Goal: Transaction & Acquisition: Purchase product/service

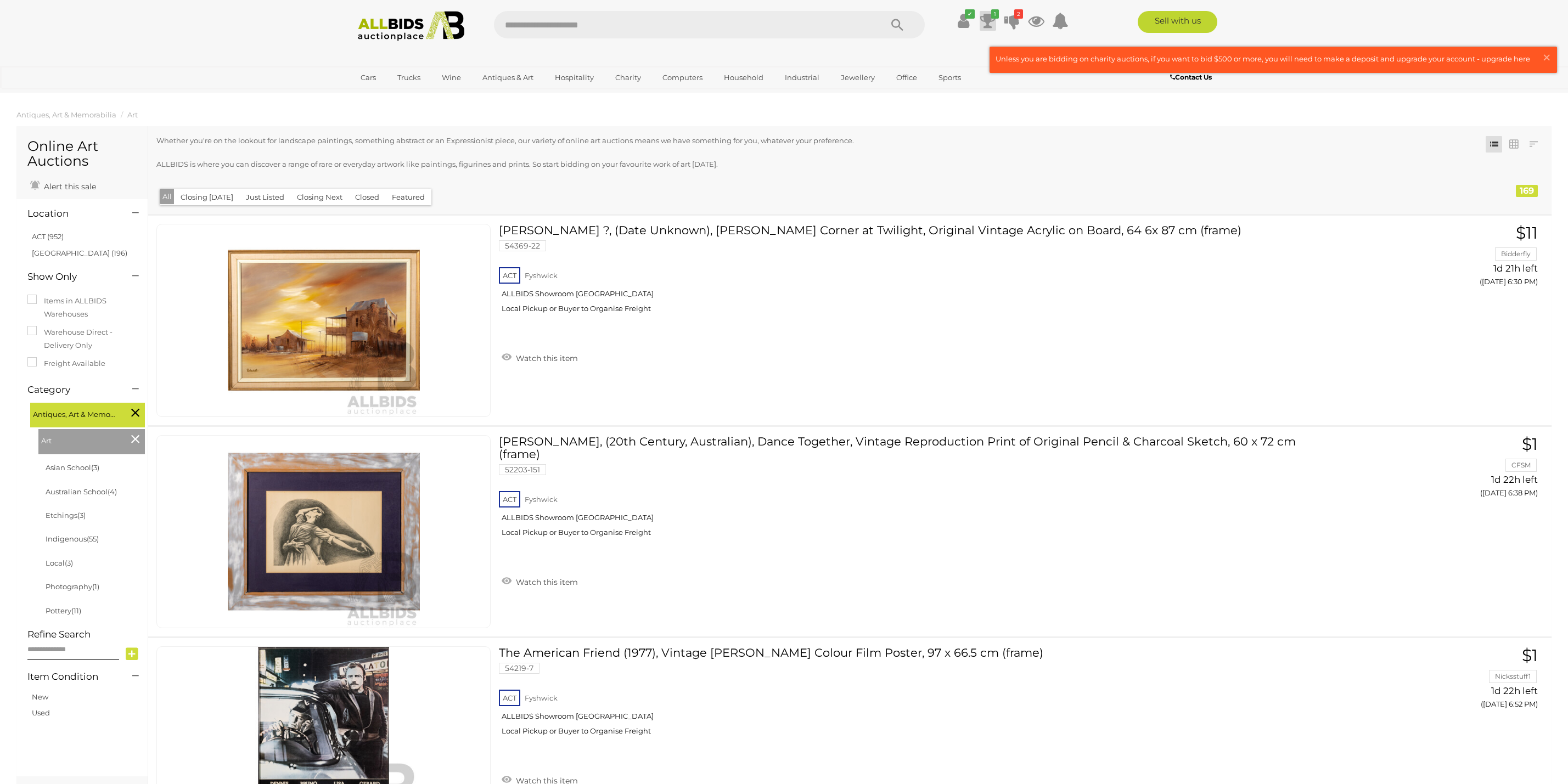
click at [990, 17] on icon at bounding box center [988, 21] width 15 height 20
click at [885, 72] on div "$22.00 Tuesday 6:50 PM John McFadden (JackMac) (20th Century, Indigenous-Austra…" at bounding box center [927, 75] width 130 height 24
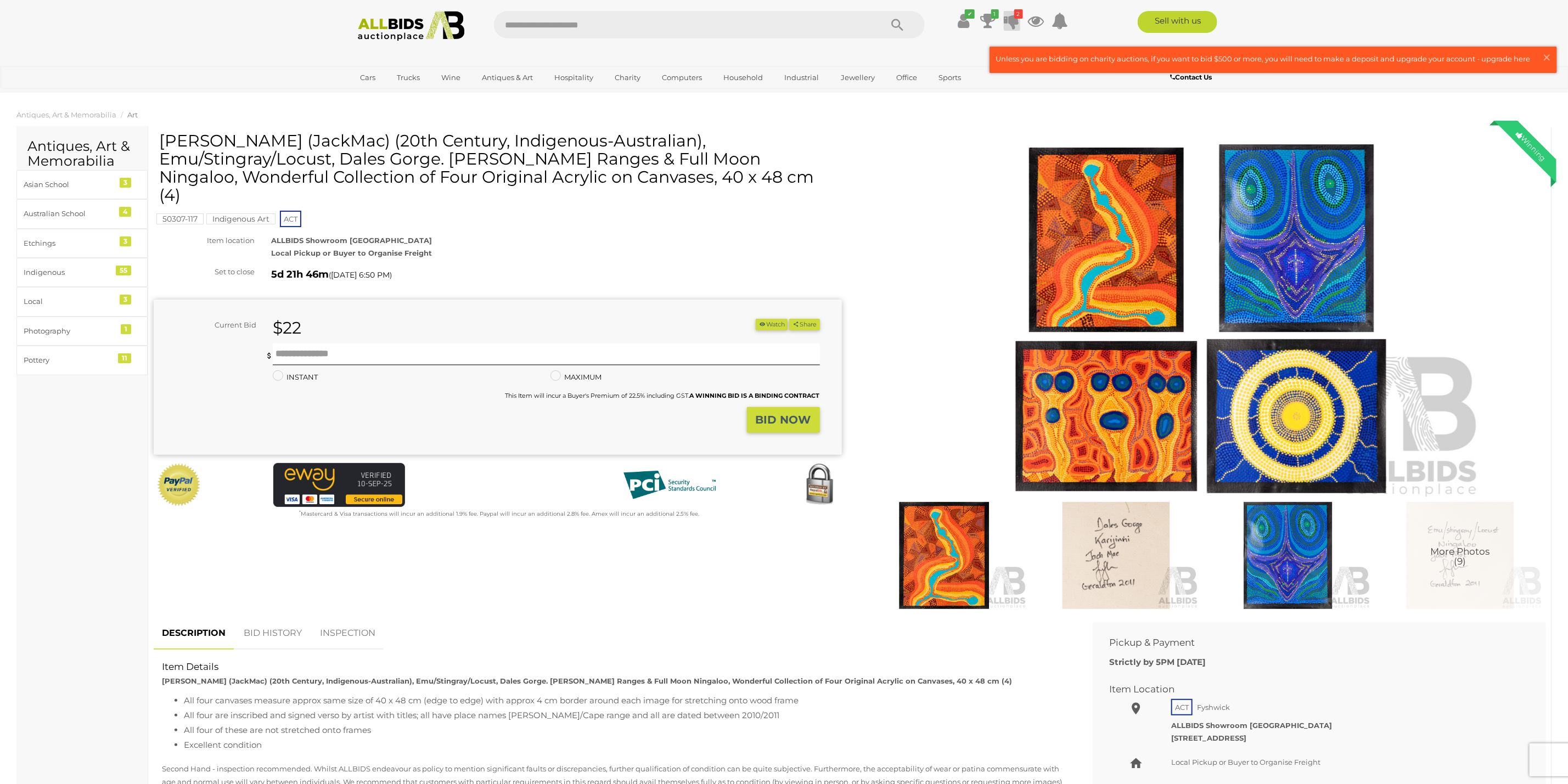
click at [1011, 17] on icon at bounding box center [1011, 21] width 15 height 20
click at [921, 109] on small "[PERSON_NAME], (20th Century, Indigenous-Australian, 1962-), [PERSON_NAME] Yam …" at bounding box center [951, 112] width 130 height 12
click at [965, 18] on icon "✔" at bounding box center [970, 14] width 10 height 9
click at [1009, 20] on icon at bounding box center [1011, 21] width 15 height 20
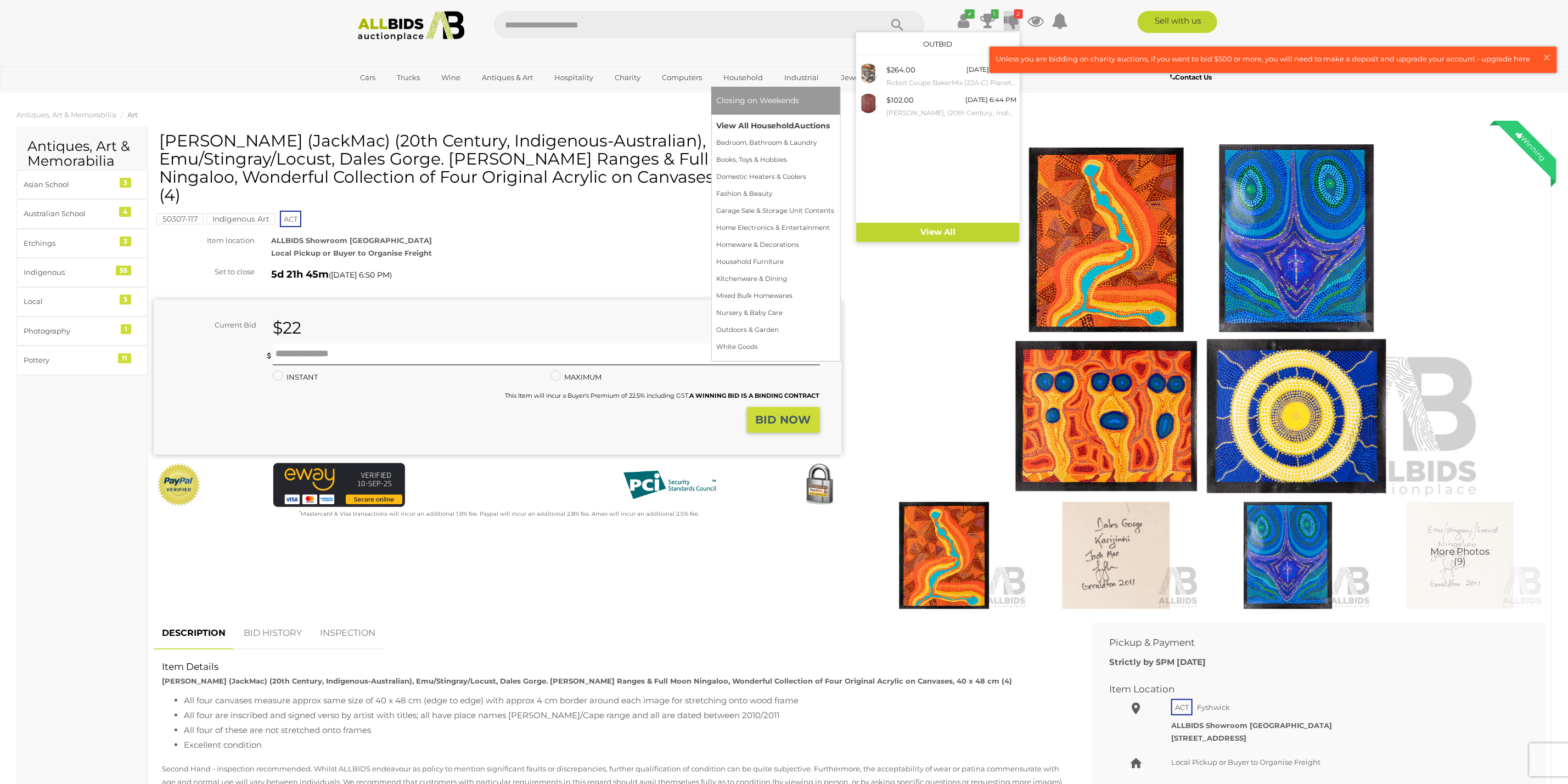
click at [735, 122] on link "View All Household Auctions" at bounding box center [776, 126] width 118 height 17
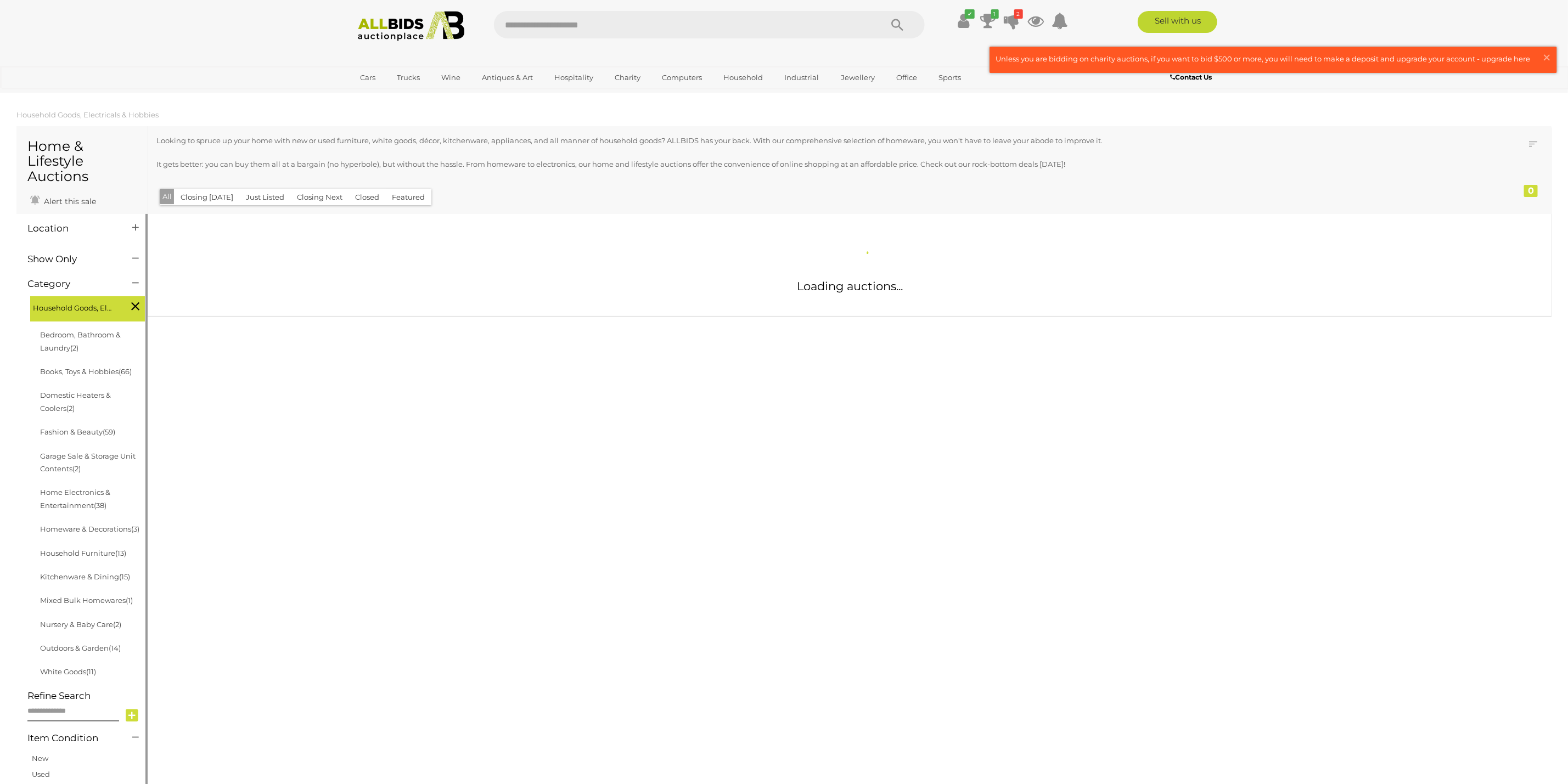
click at [135, 225] on icon at bounding box center [135, 228] width 6 height 11
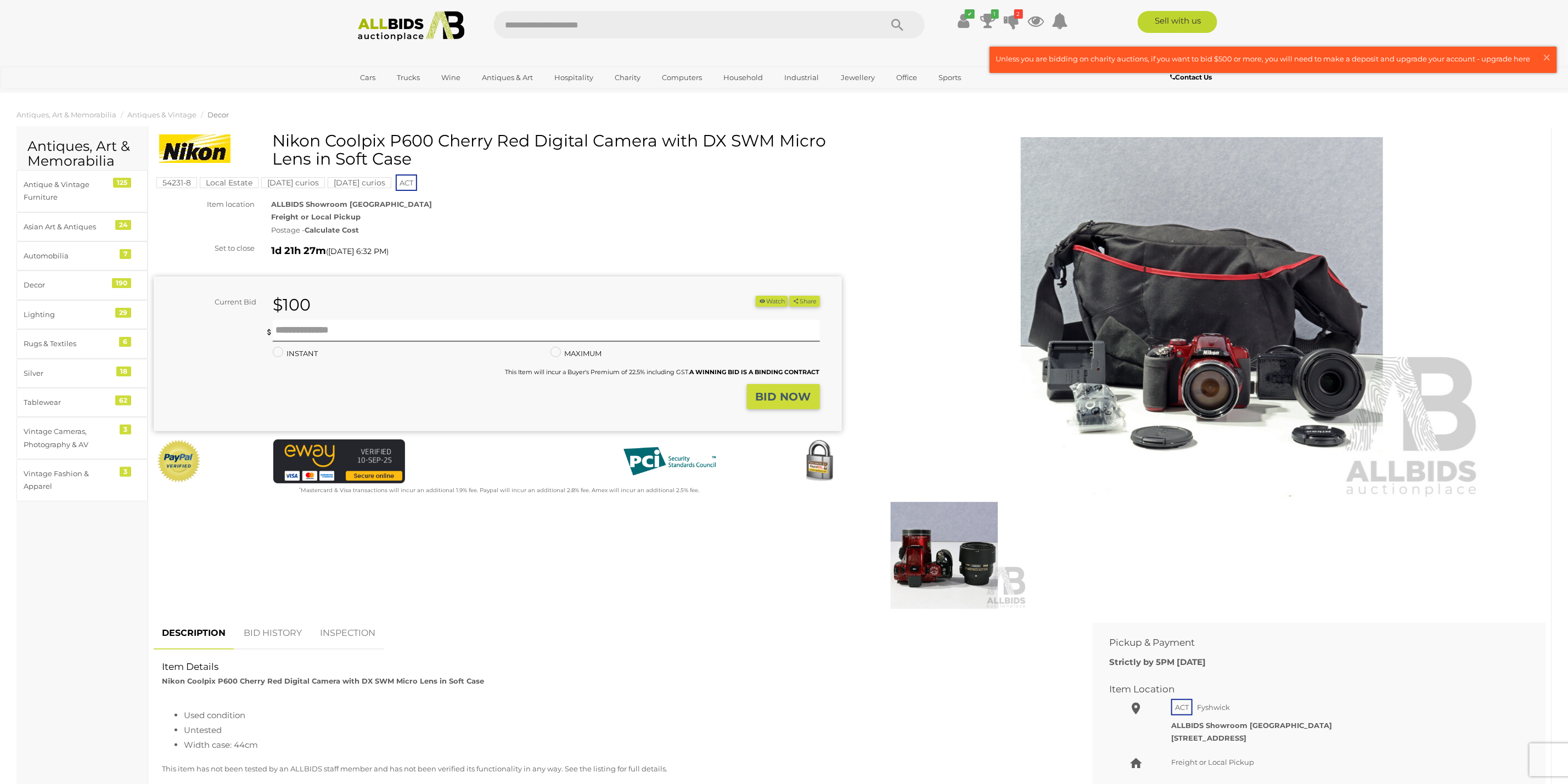
click at [1206, 325] on img at bounding box center [1201, 319] width 562 height 362
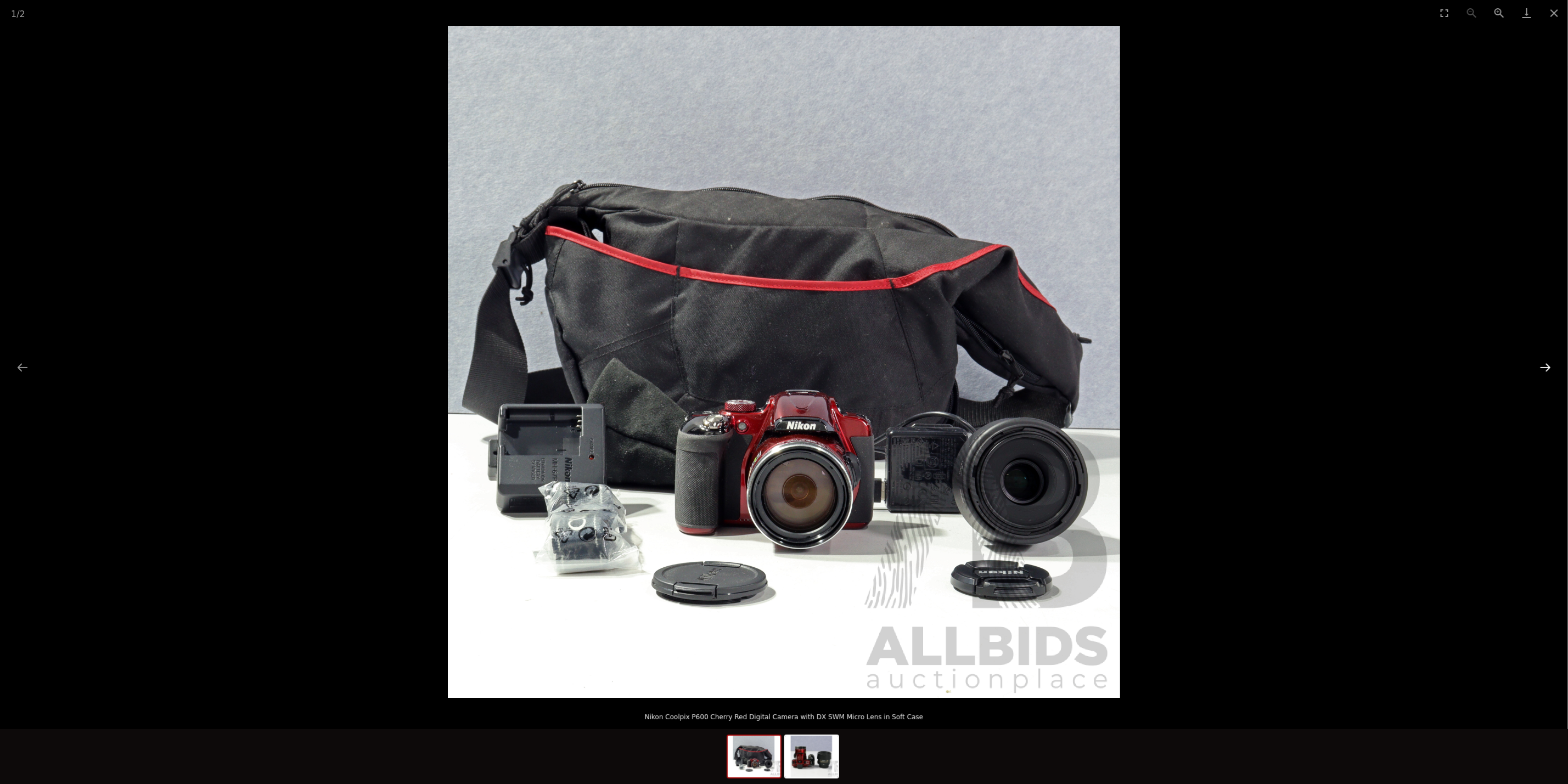
click at [1554, 369] on button "Next slide" at bounding box center [1544, 368] width 23 height 22
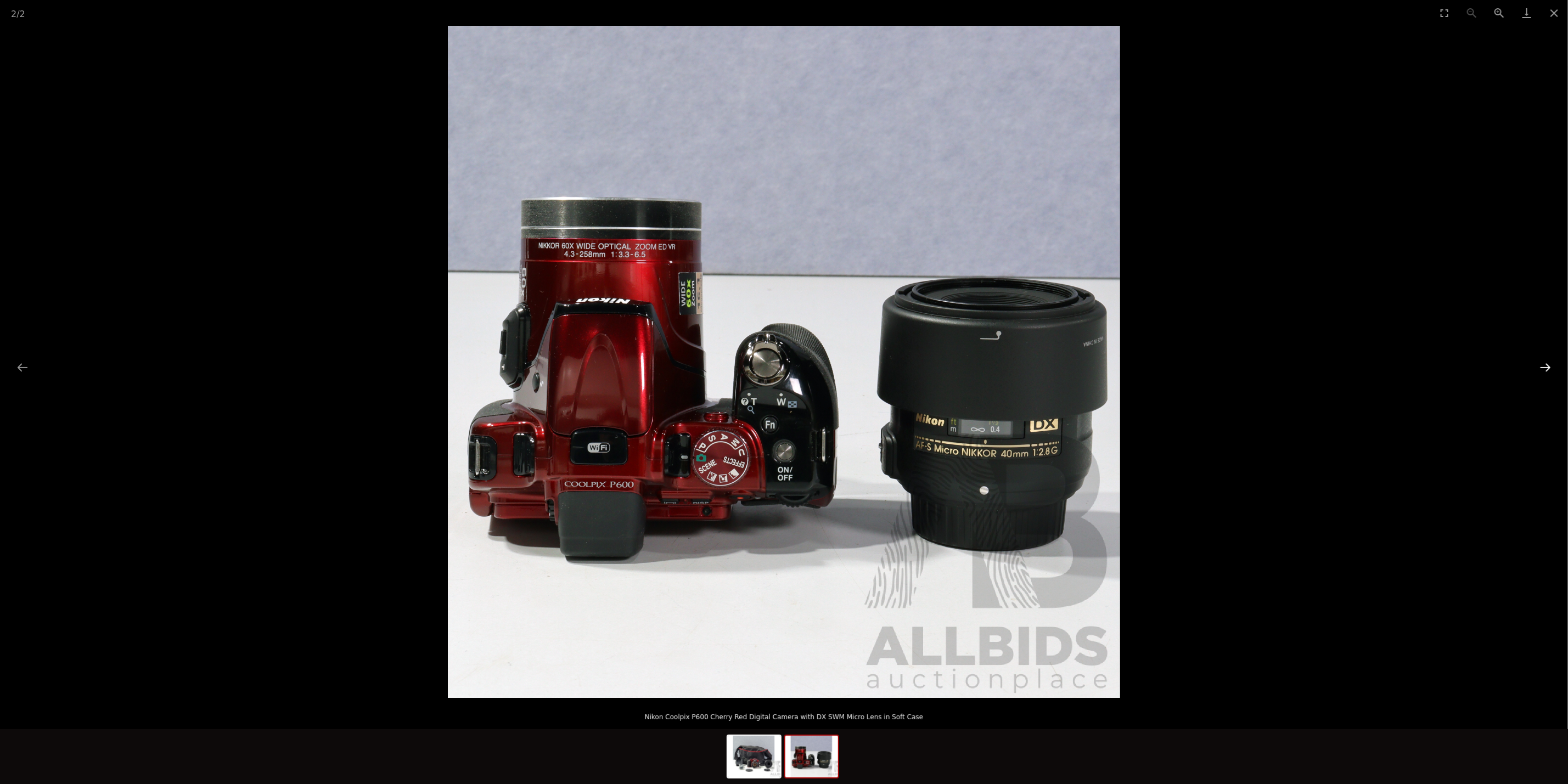
click at [1554, 368] on button "Next slide" at bounding box center [1544, 368] width 23 height 22
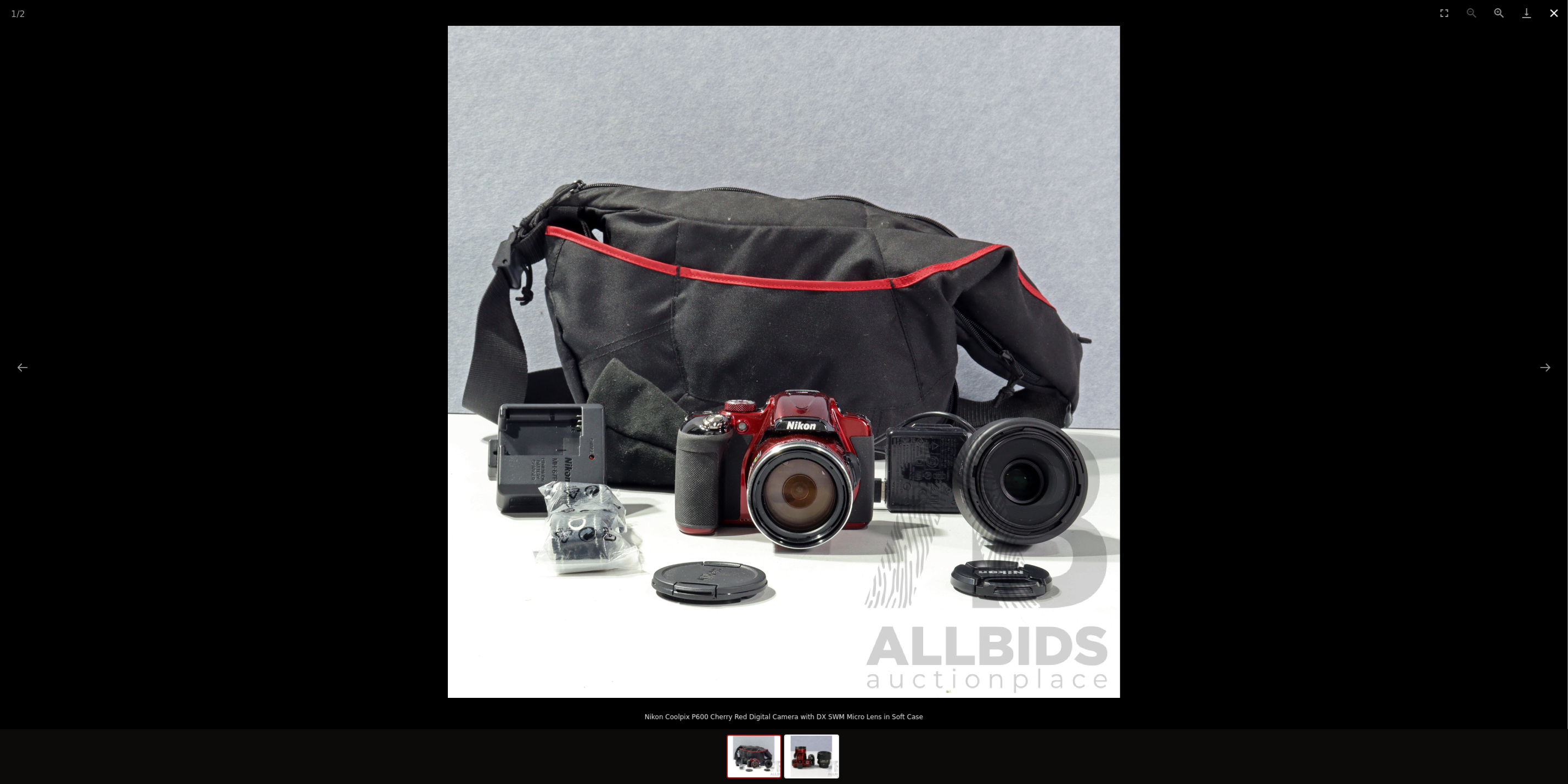
click at [1548, 12] on button "Close gallery" at bounding box center [1554, 13] width 27 height 25
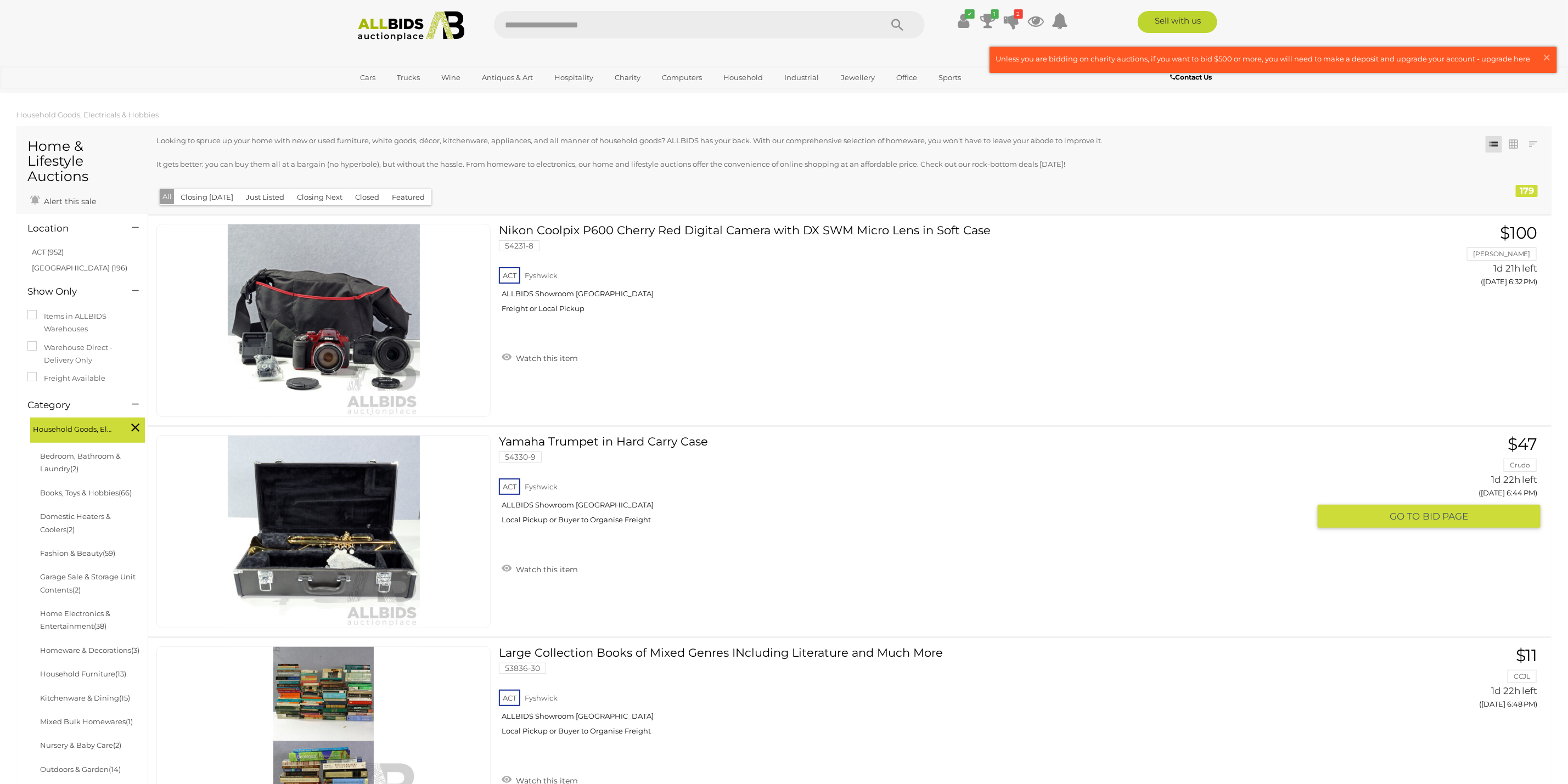
scroll to position [158, 0]
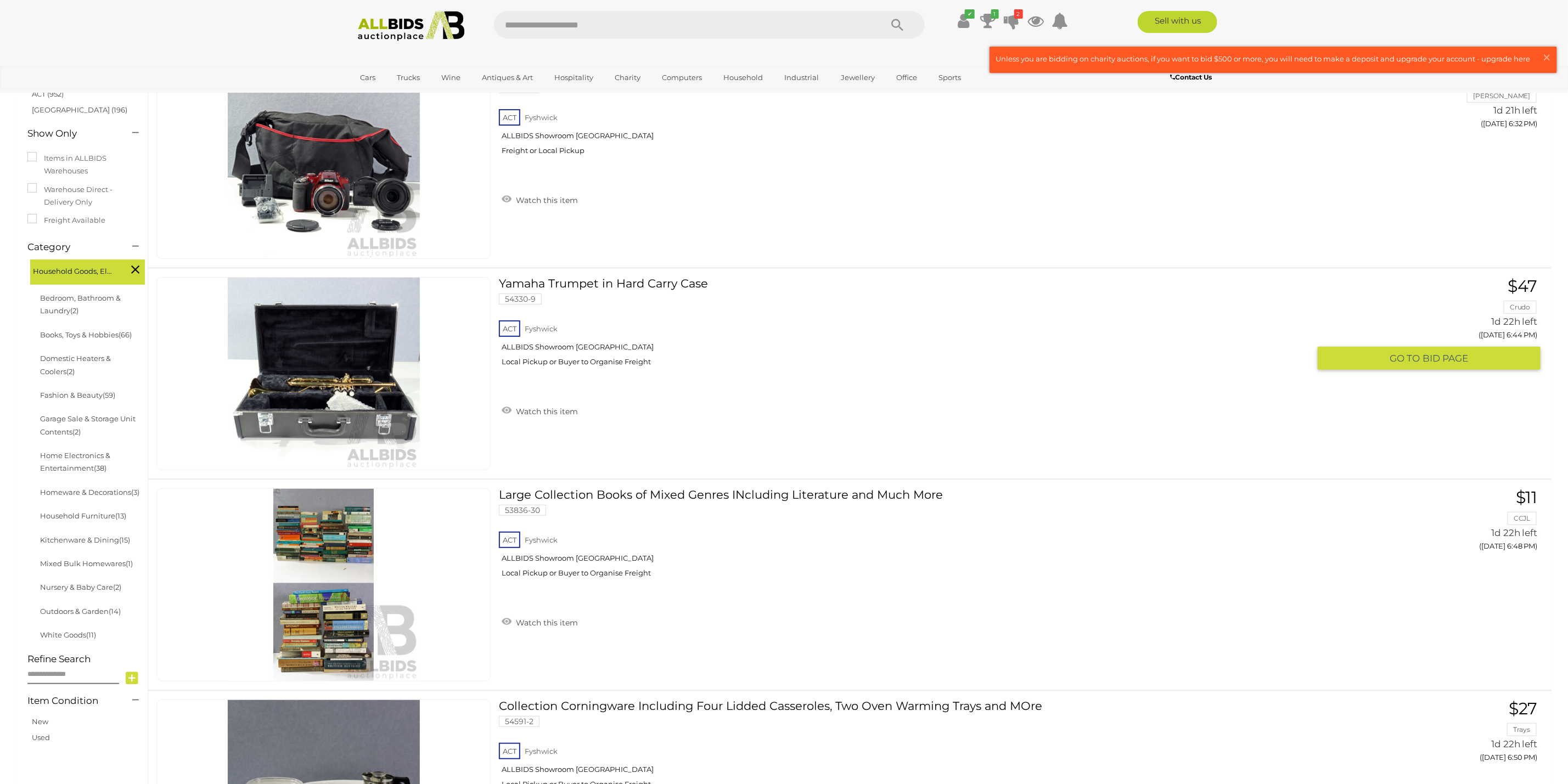
click at [349, 358] on link at bounding box center [323, 373] width 334 height 193
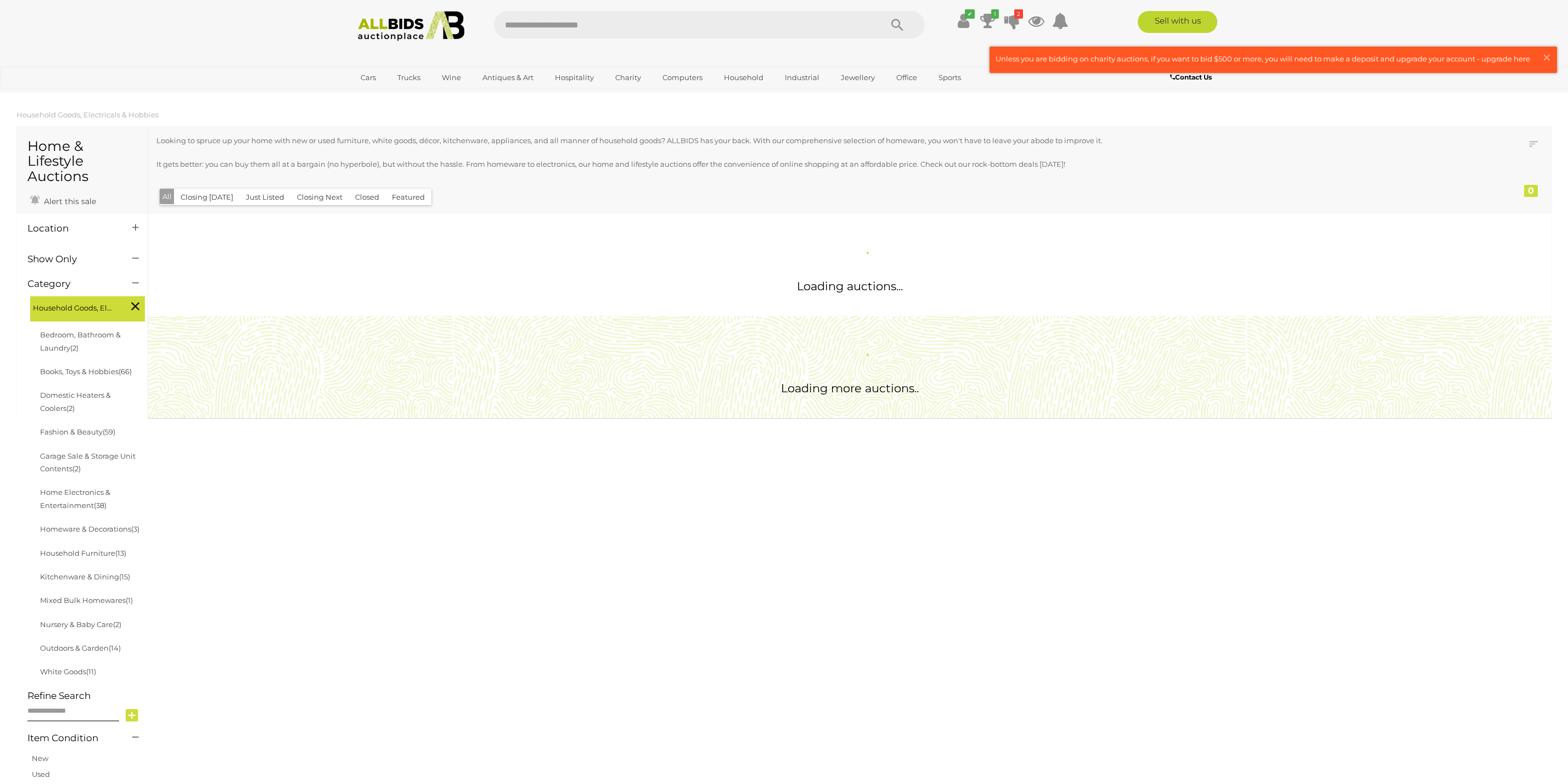
scroll to position [158, 0]
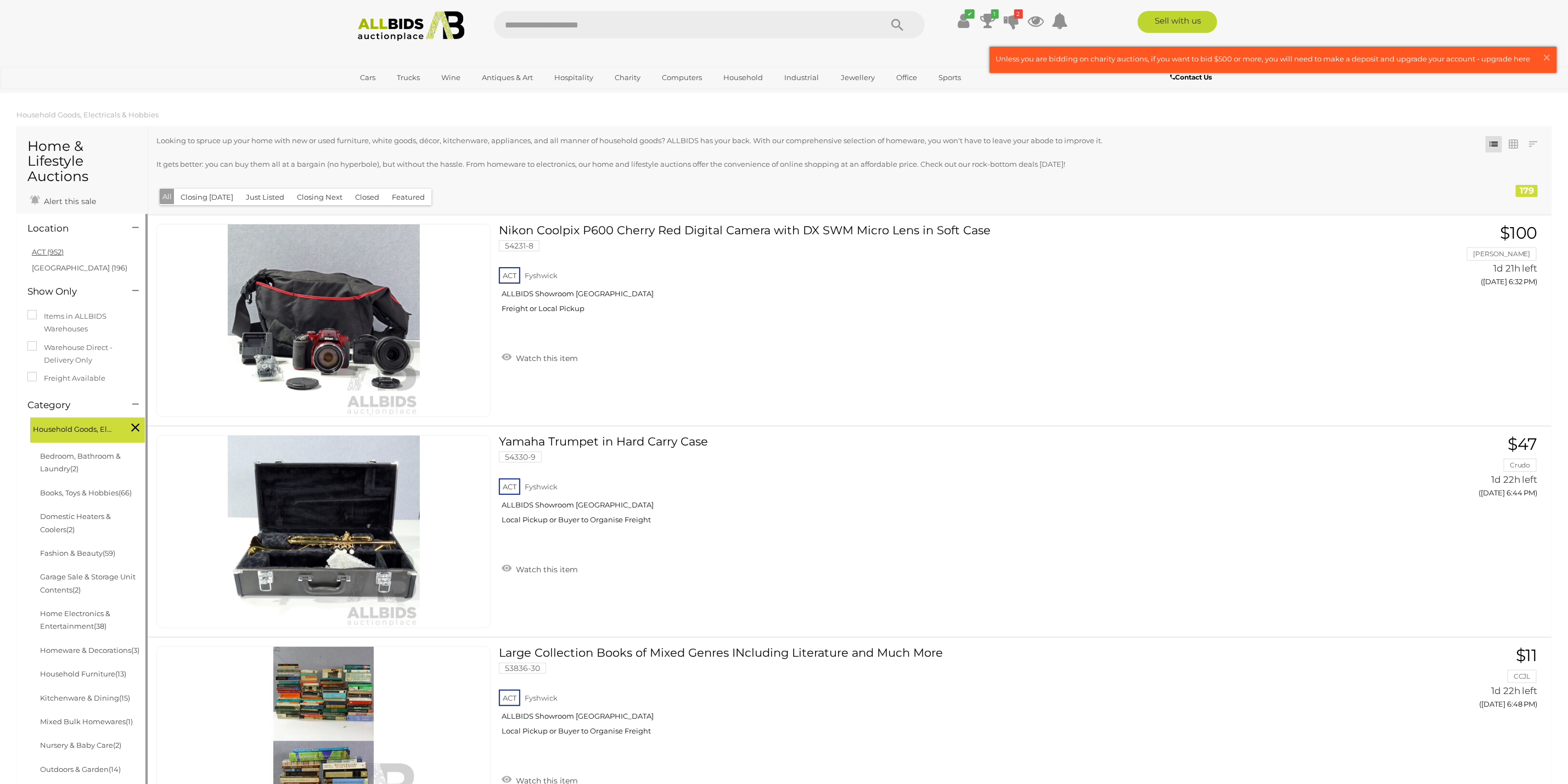
click at [48, 250] on link "ACT (952)" at bounding box center [47, 252] width 32 height 9
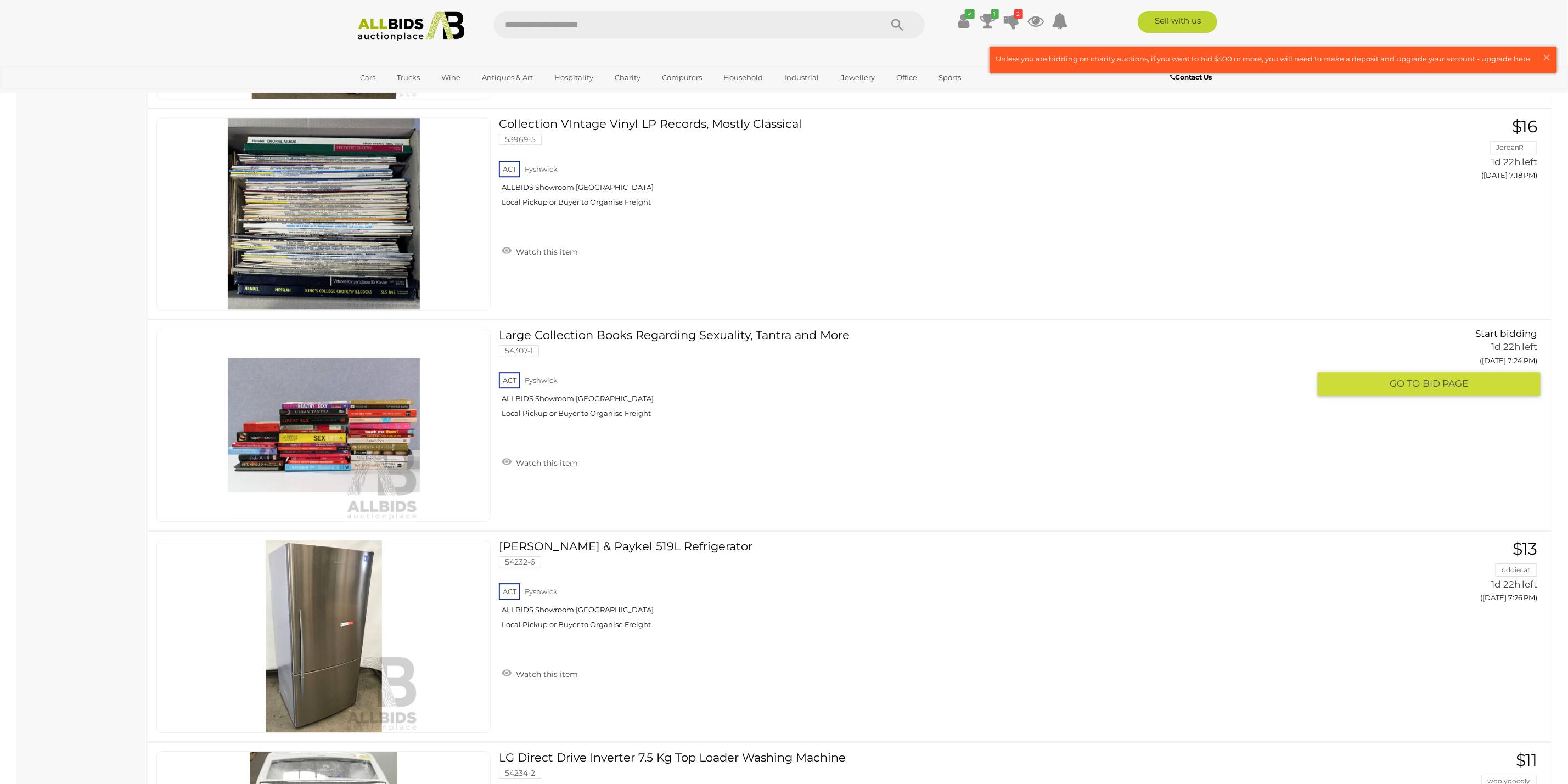
scroll to position [2016, 0]
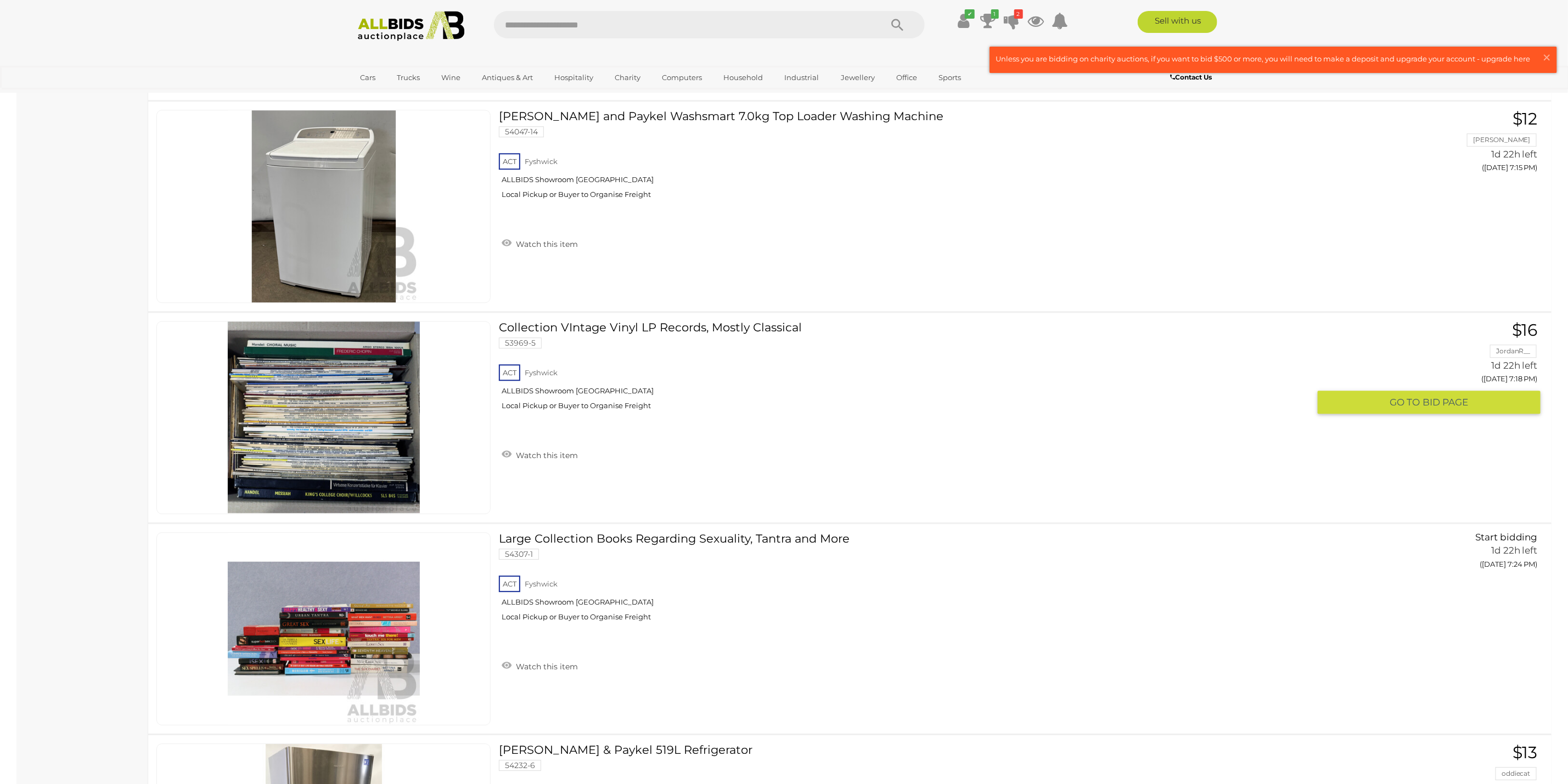
click at [334, 441] on img at bounding box center [324, 417] width 192 height 192
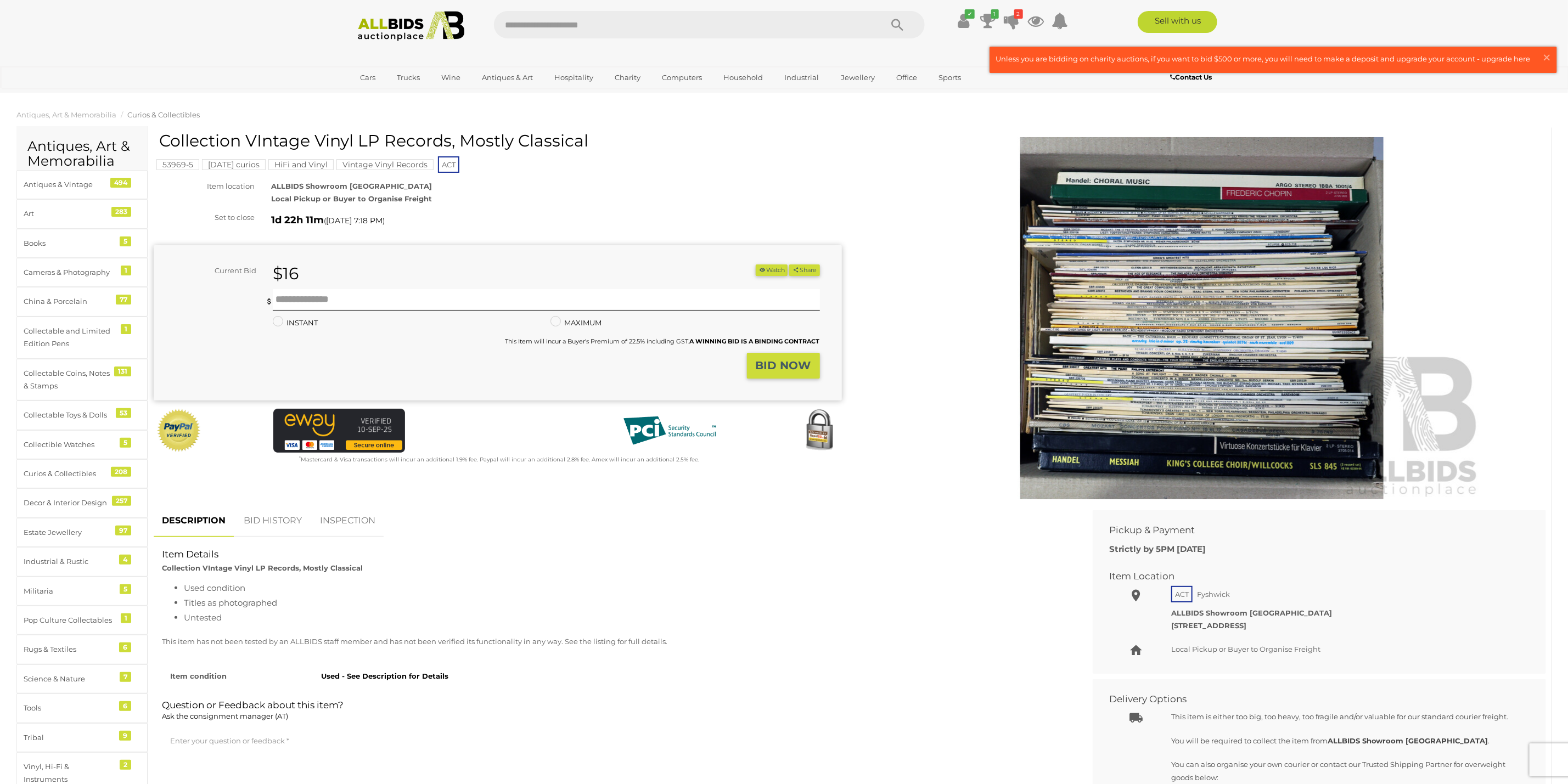
click at [1174, 317] on img at bounding box center [1201, 319] width 562 height 362
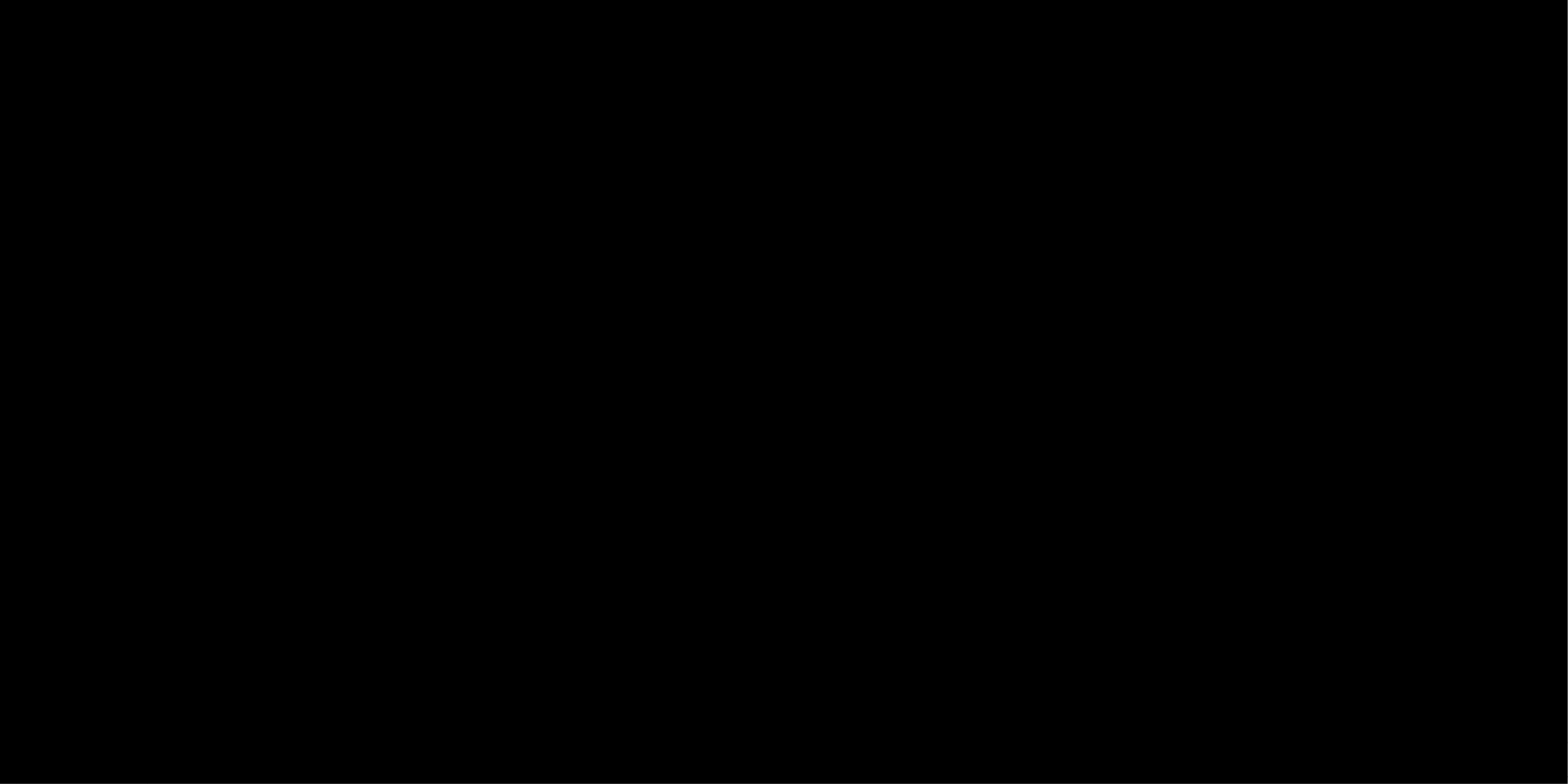
click at [1174, 317] on picture at bounding box center [784, 389] width 784 height 364
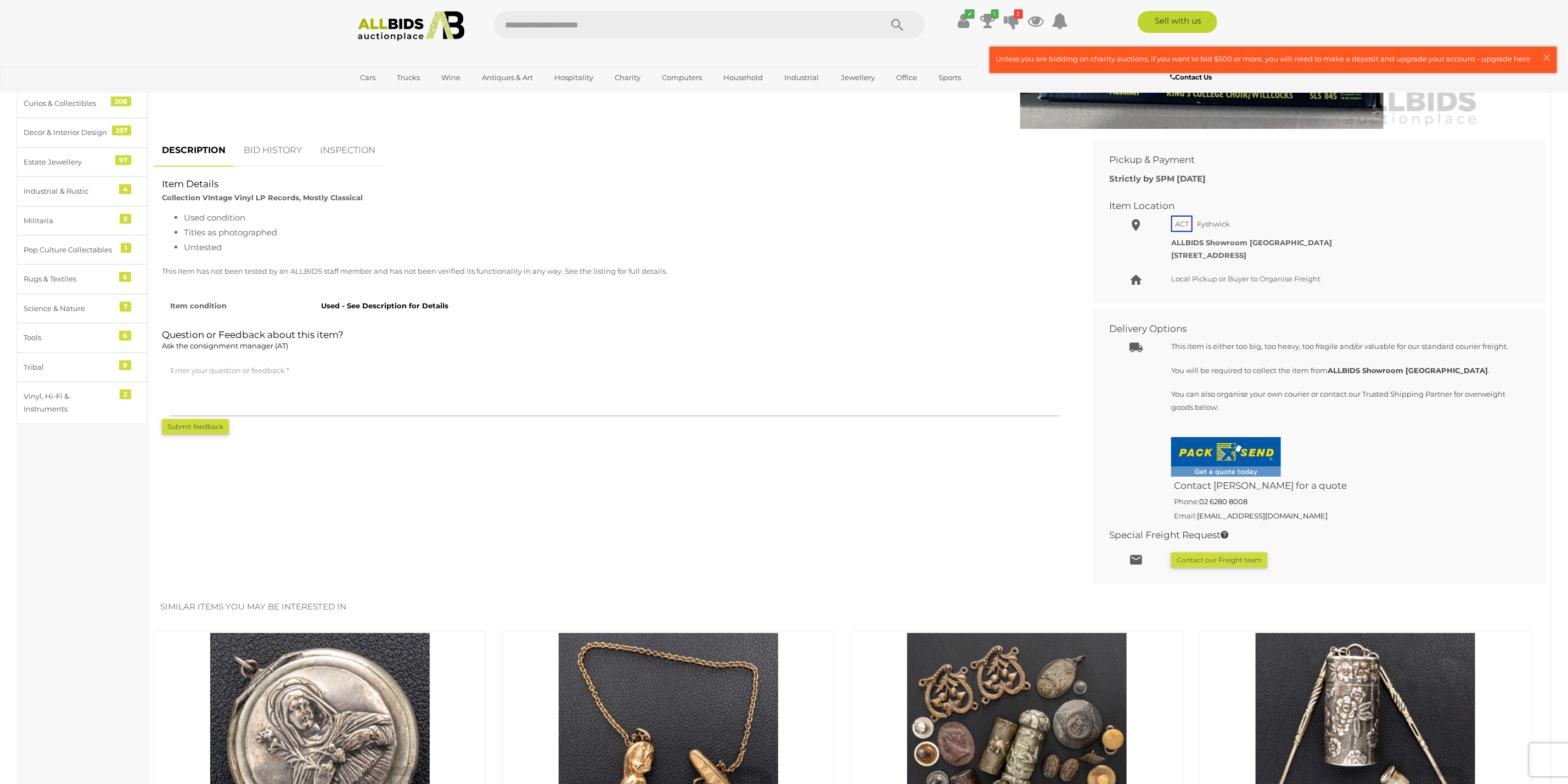
scroll to position [165, 0]
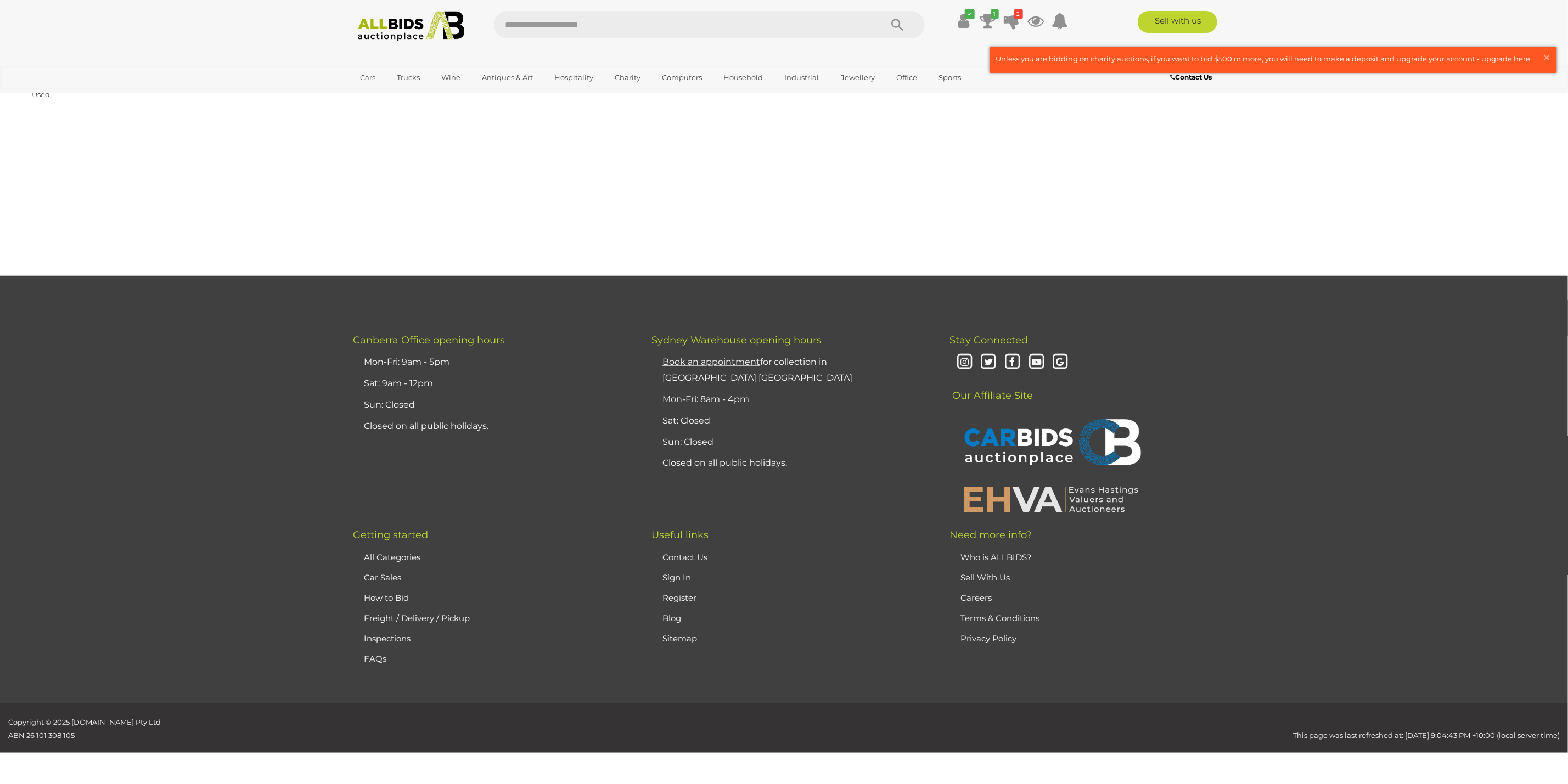
scroll to position [680, 0]
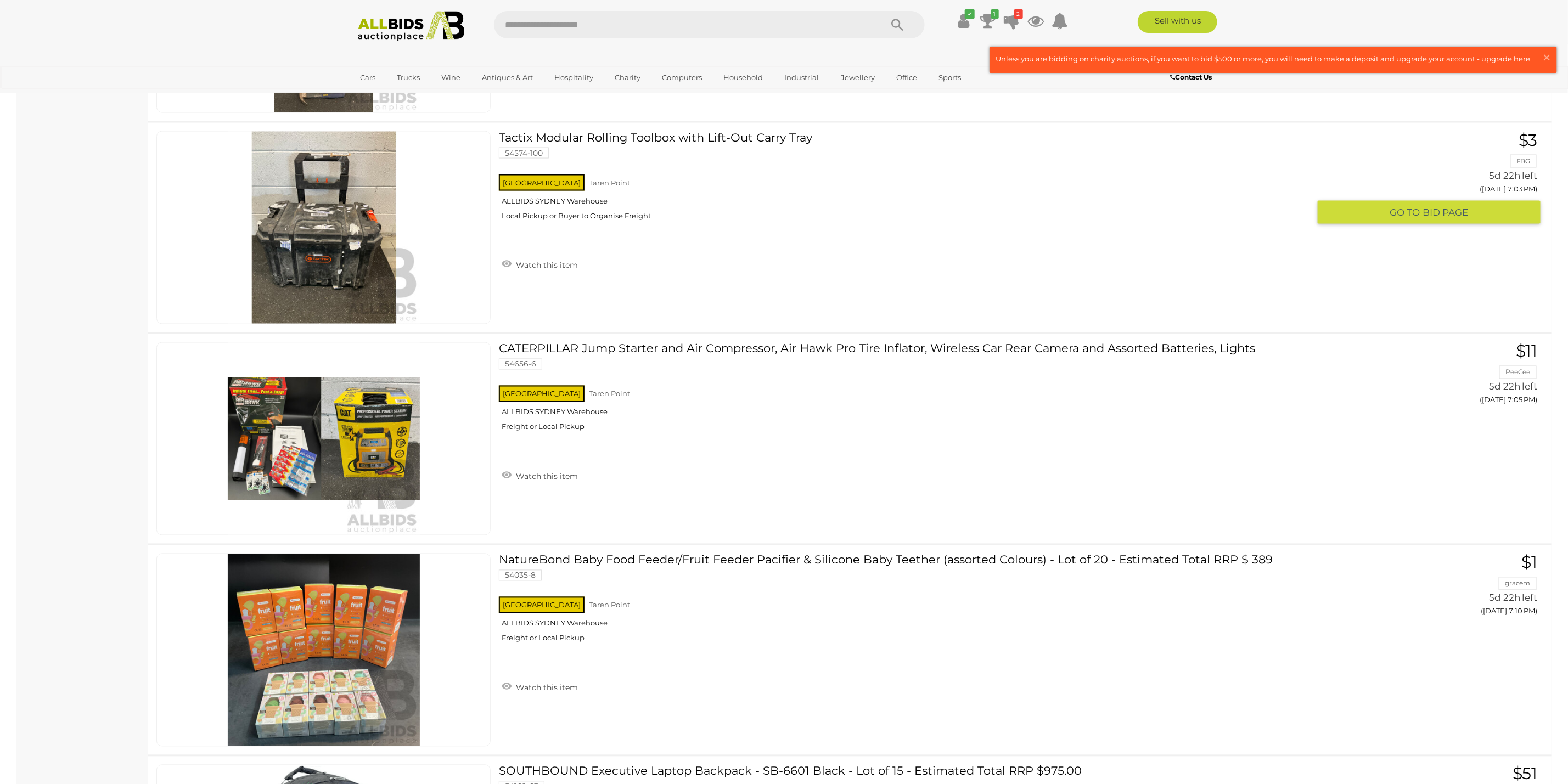
scroll to position [16765, 0]
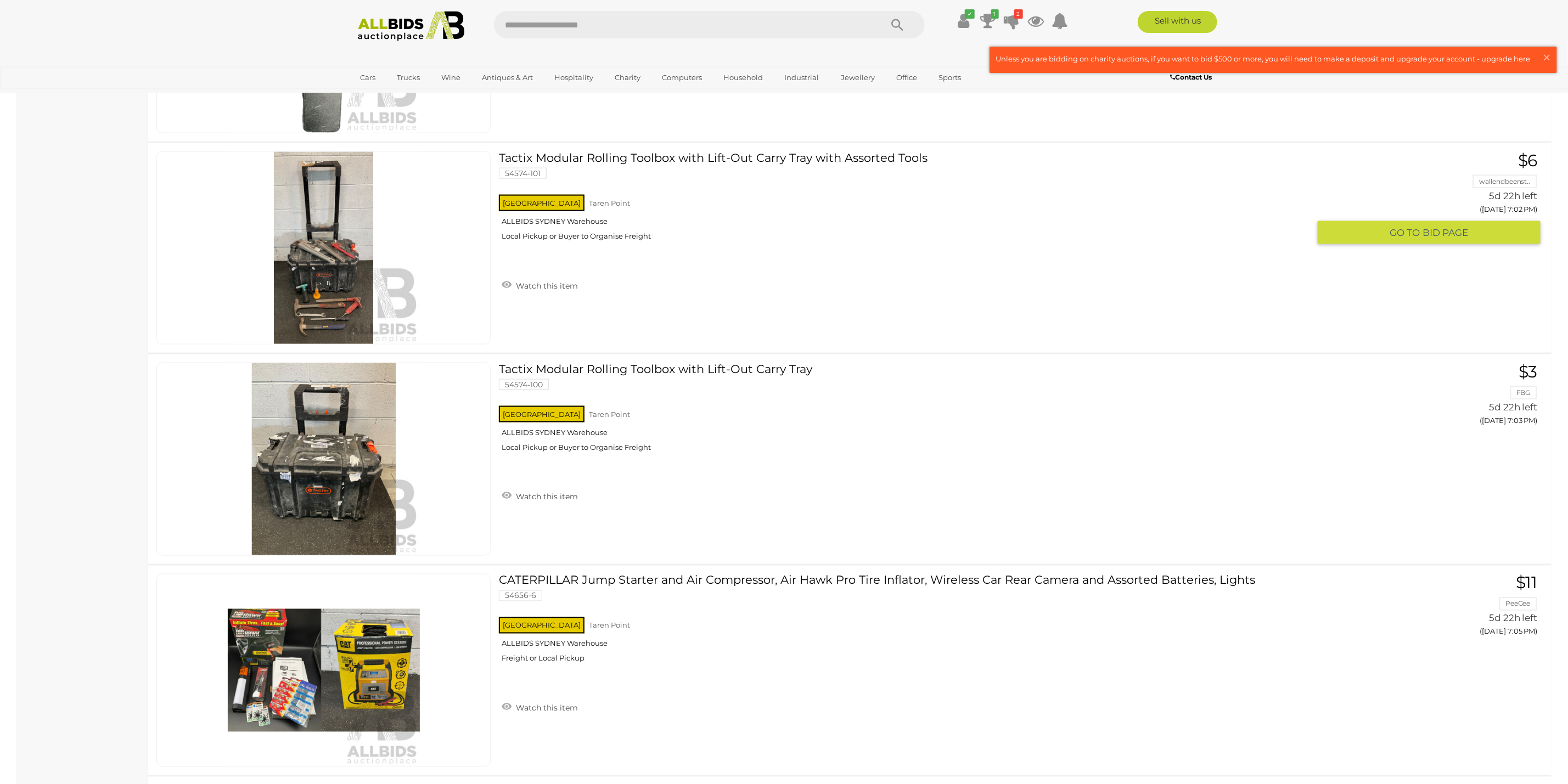
click at [315, 300] on img at bounding box center [324, 248] width 192 height 192
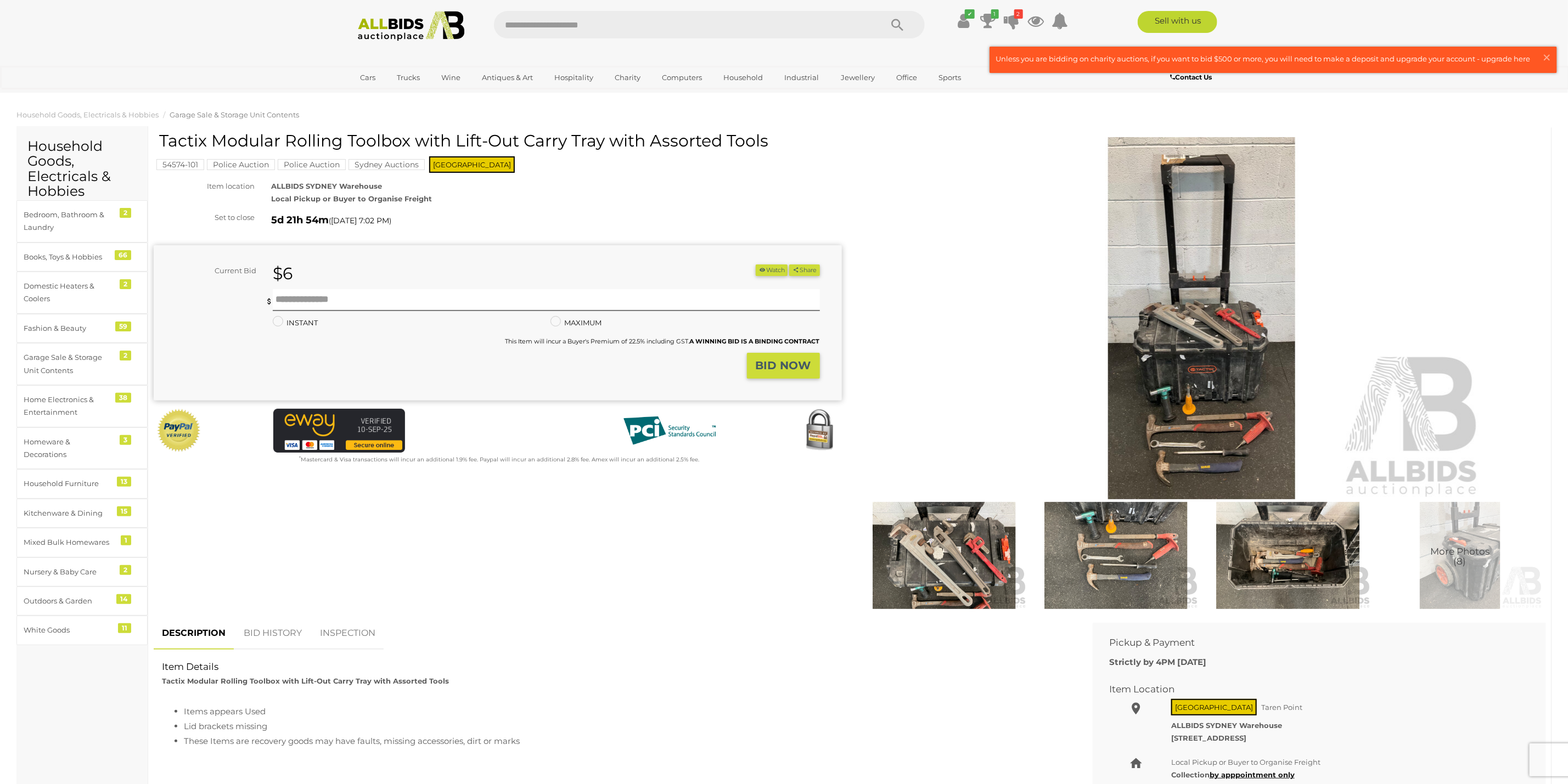
click at [1184, 424] on img at bounding box center [1201, 319] width 562 height 362
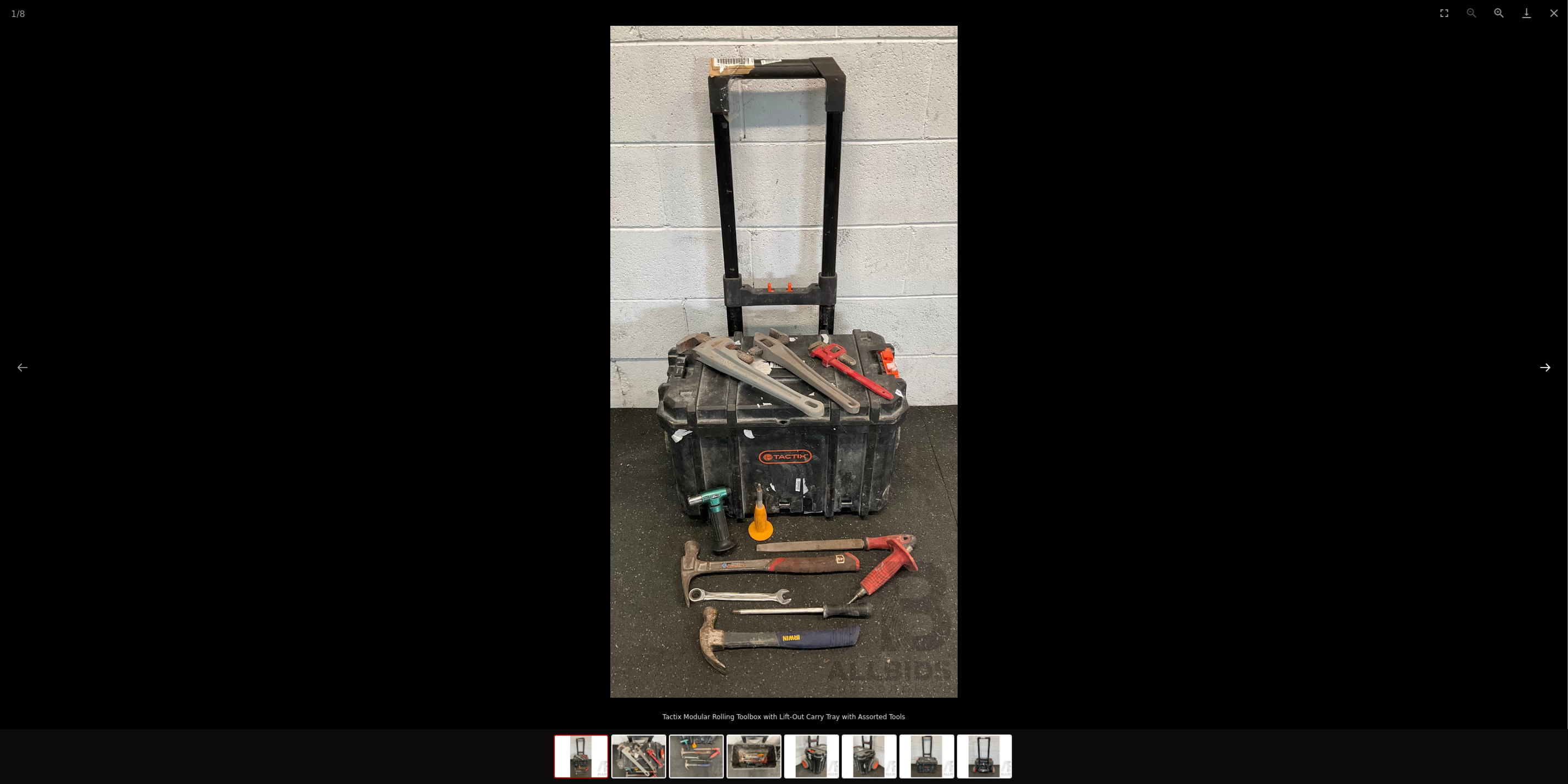
click at [1545, 365] on button "Next slide" at bounding box center [1544, 368] width 23 height 22
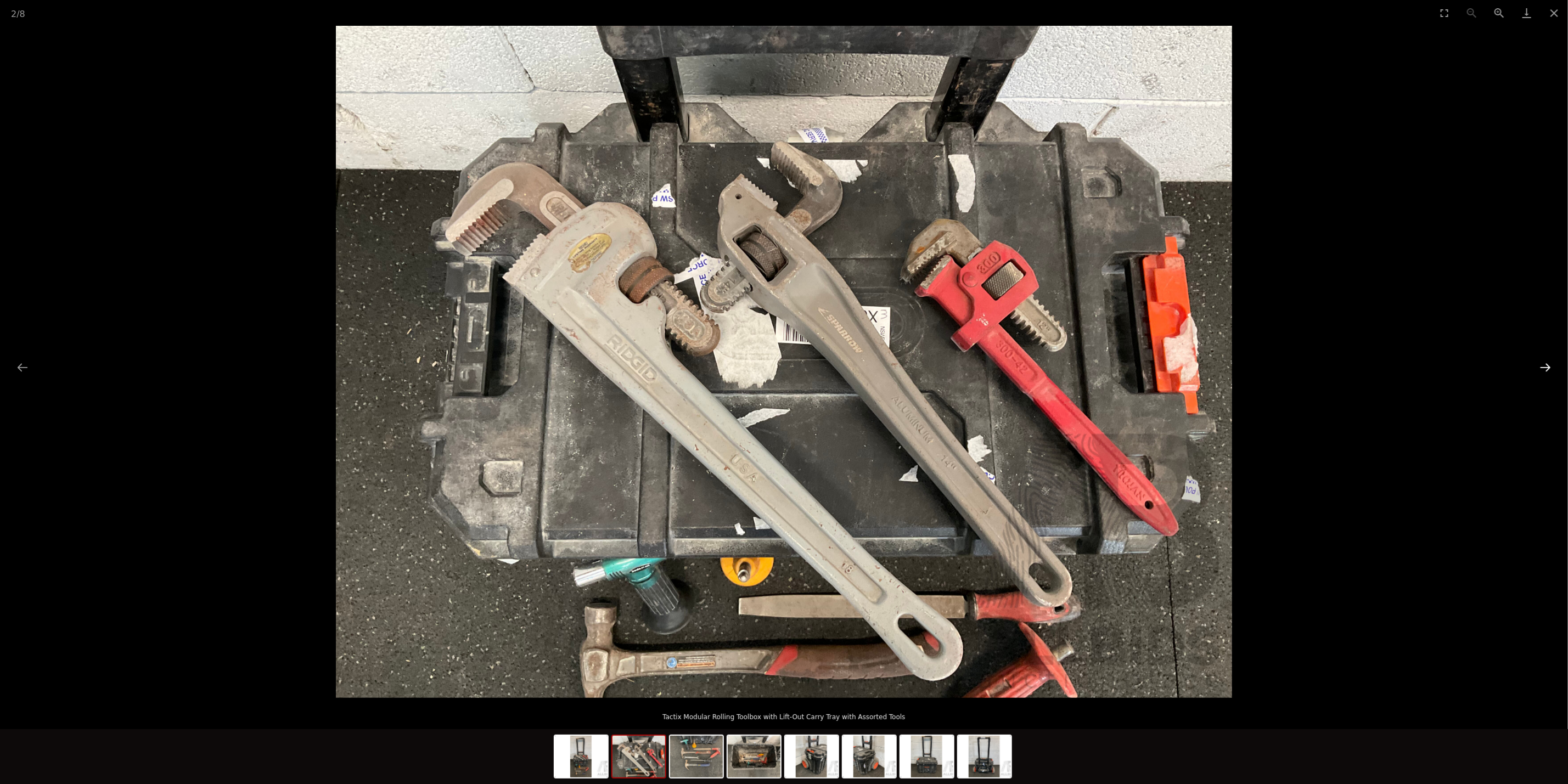
click at [1548, 366] on button "Next slide" at bounding box center [1544, 368] width 23 height 22
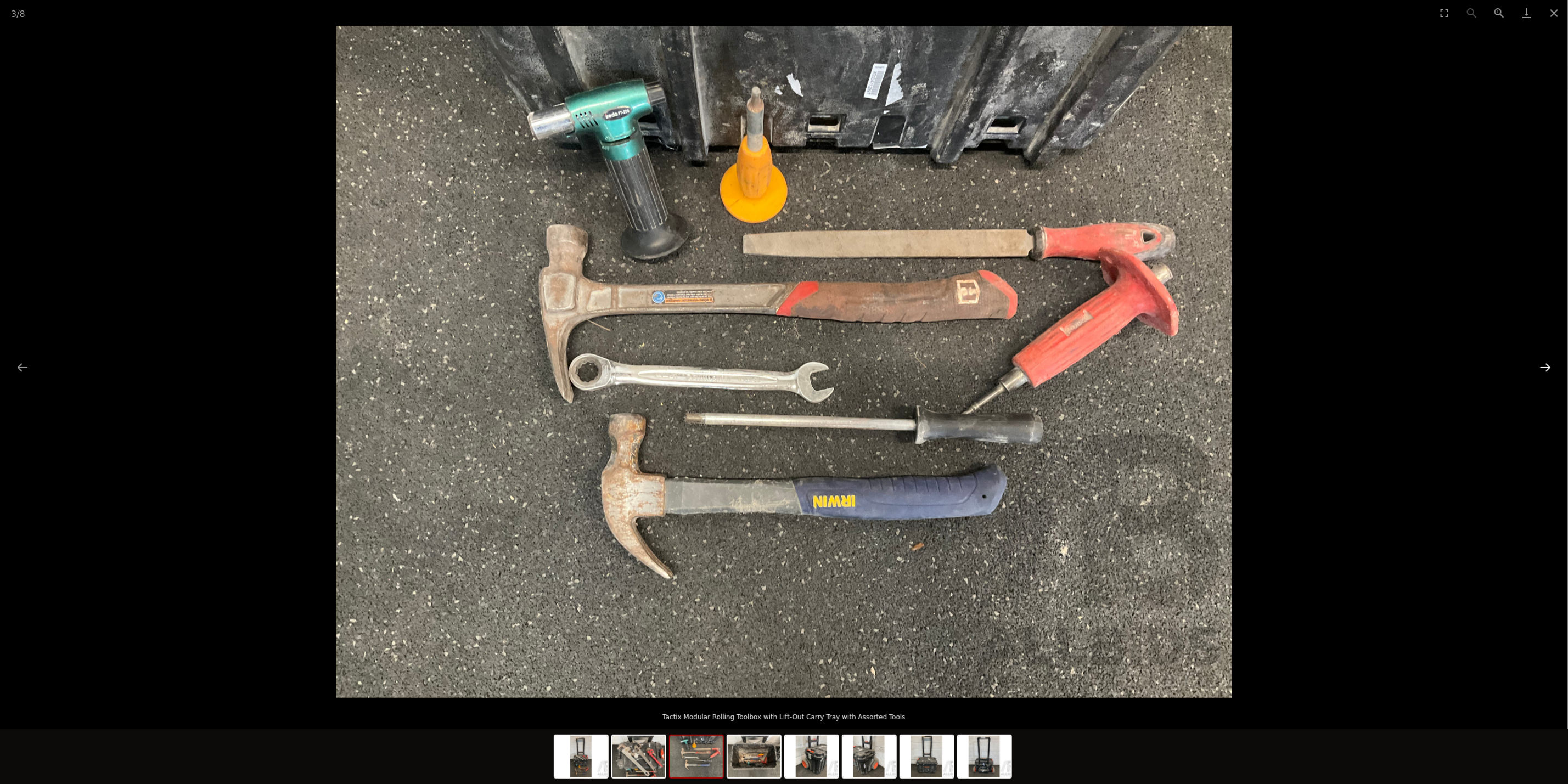
click at [1548, 366] on button "Next slide" at bounding box center [1544, 368] width 23 height 22
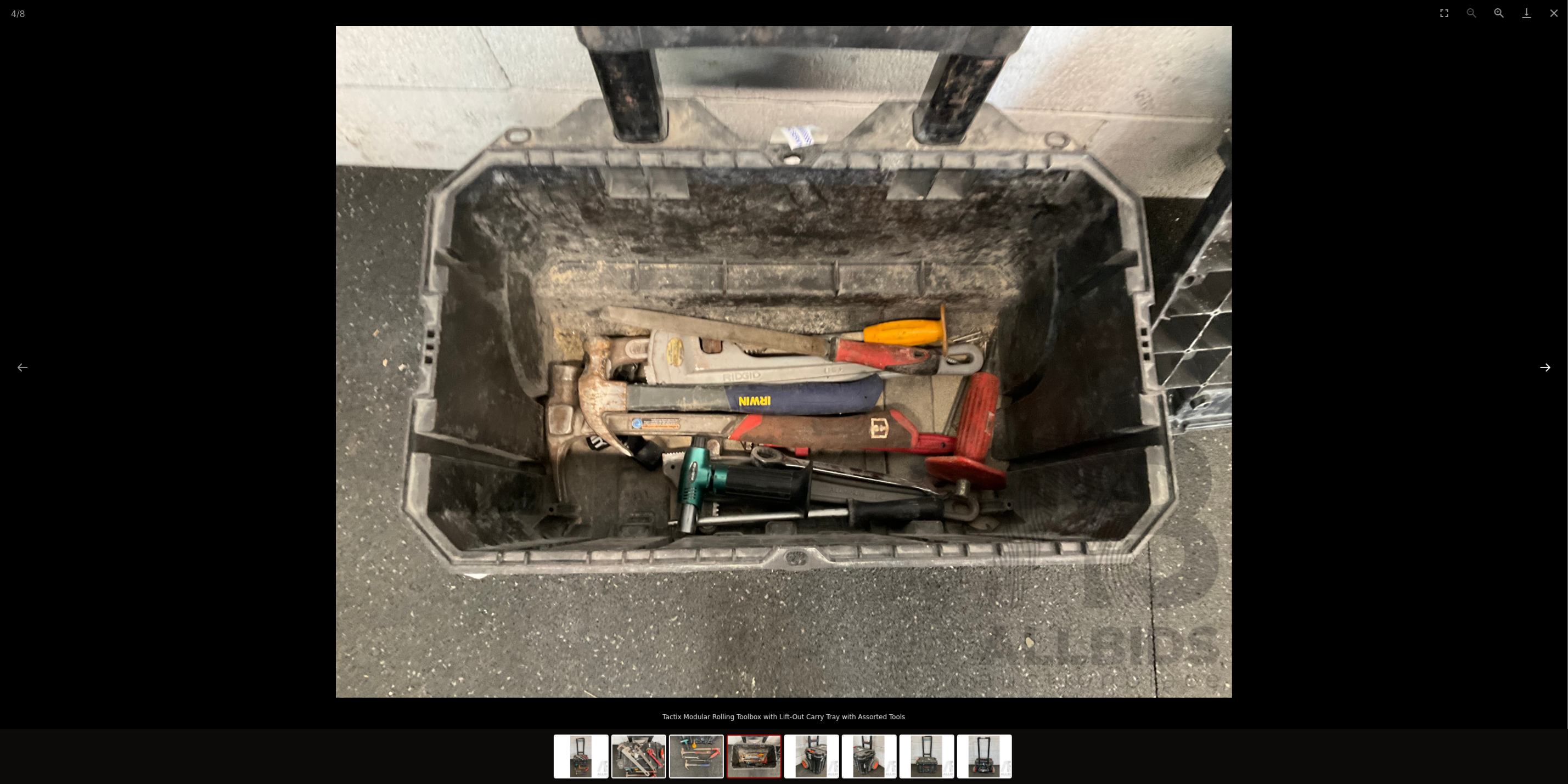
click at [1548, 366] on button "Next slide" at bounding box center [1544, 368] width 23 height 22
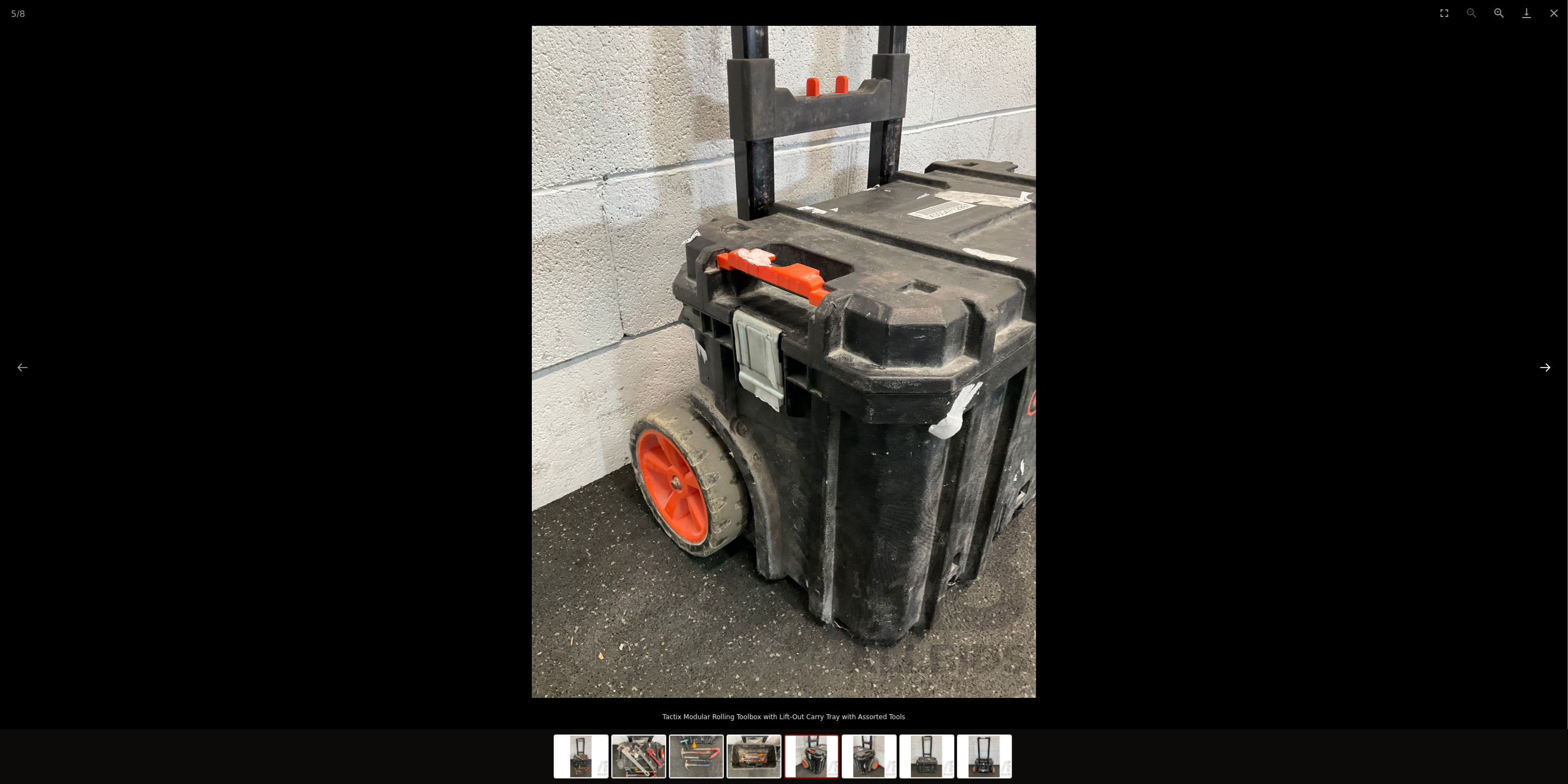
click at [1548, 366] on button "Next slide" at bounding box center [1544, 368] width 23 height 22
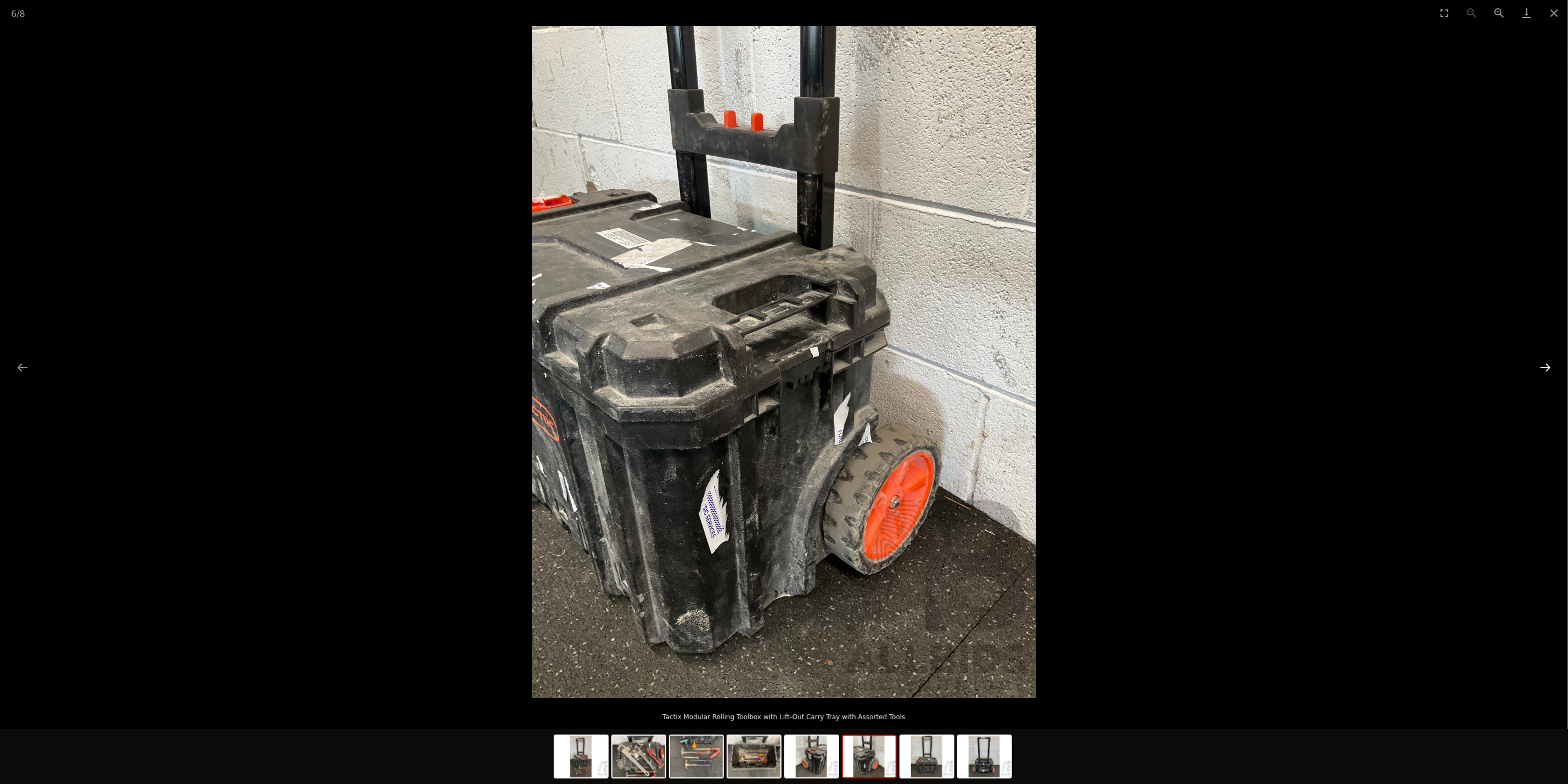
click at [1548, 366] on button "Next slide" at bounding box center [1544, 368] width 23 height 22
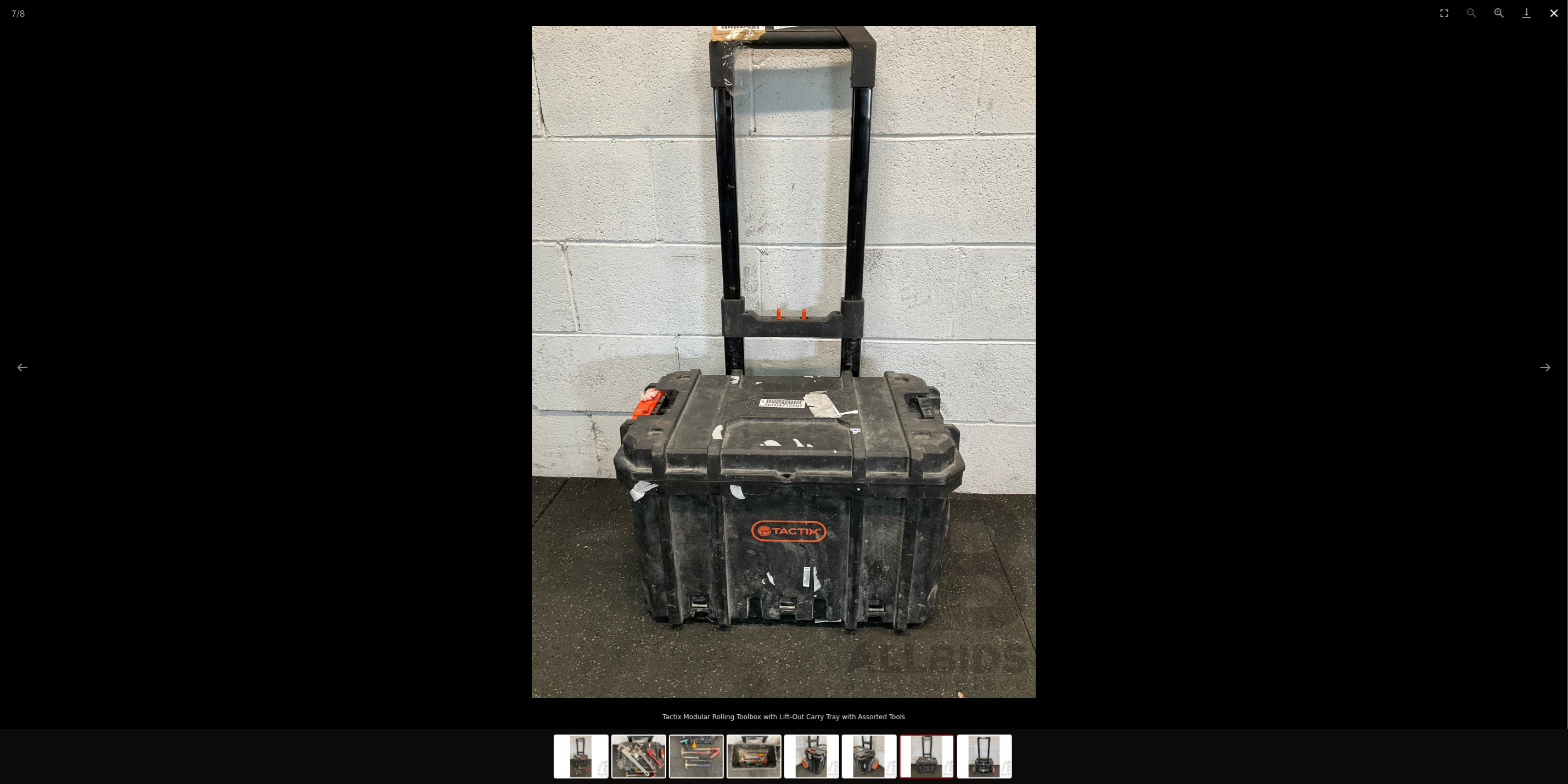
click at [1558, 11] on button "Close gallery" at bounding box center [1554, 13] width 27 height 25
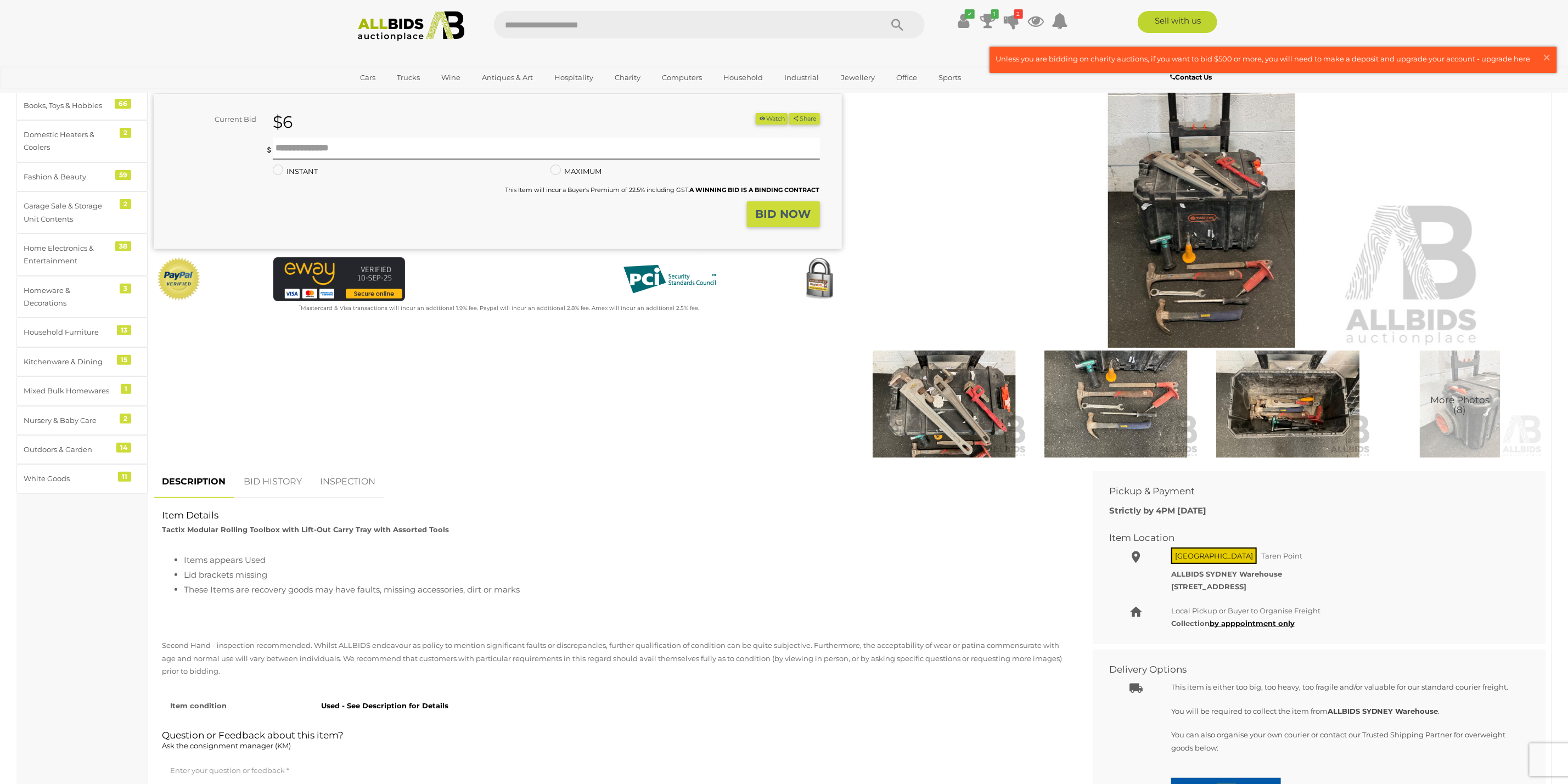
scroll to position [82, 0]
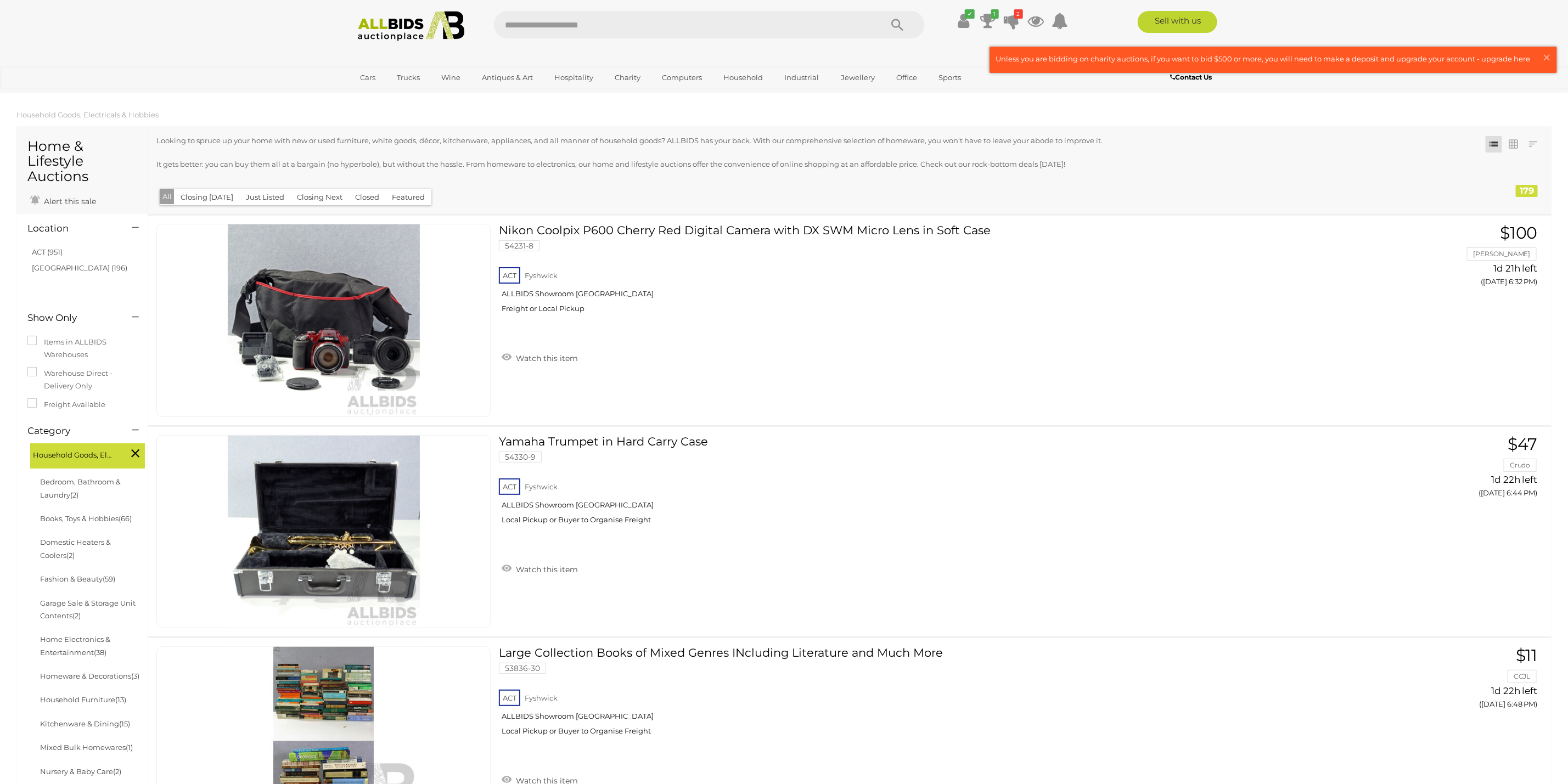
click at [58, 232] on h4 "Location" at bounding box center [72, 229] width 89 height 11
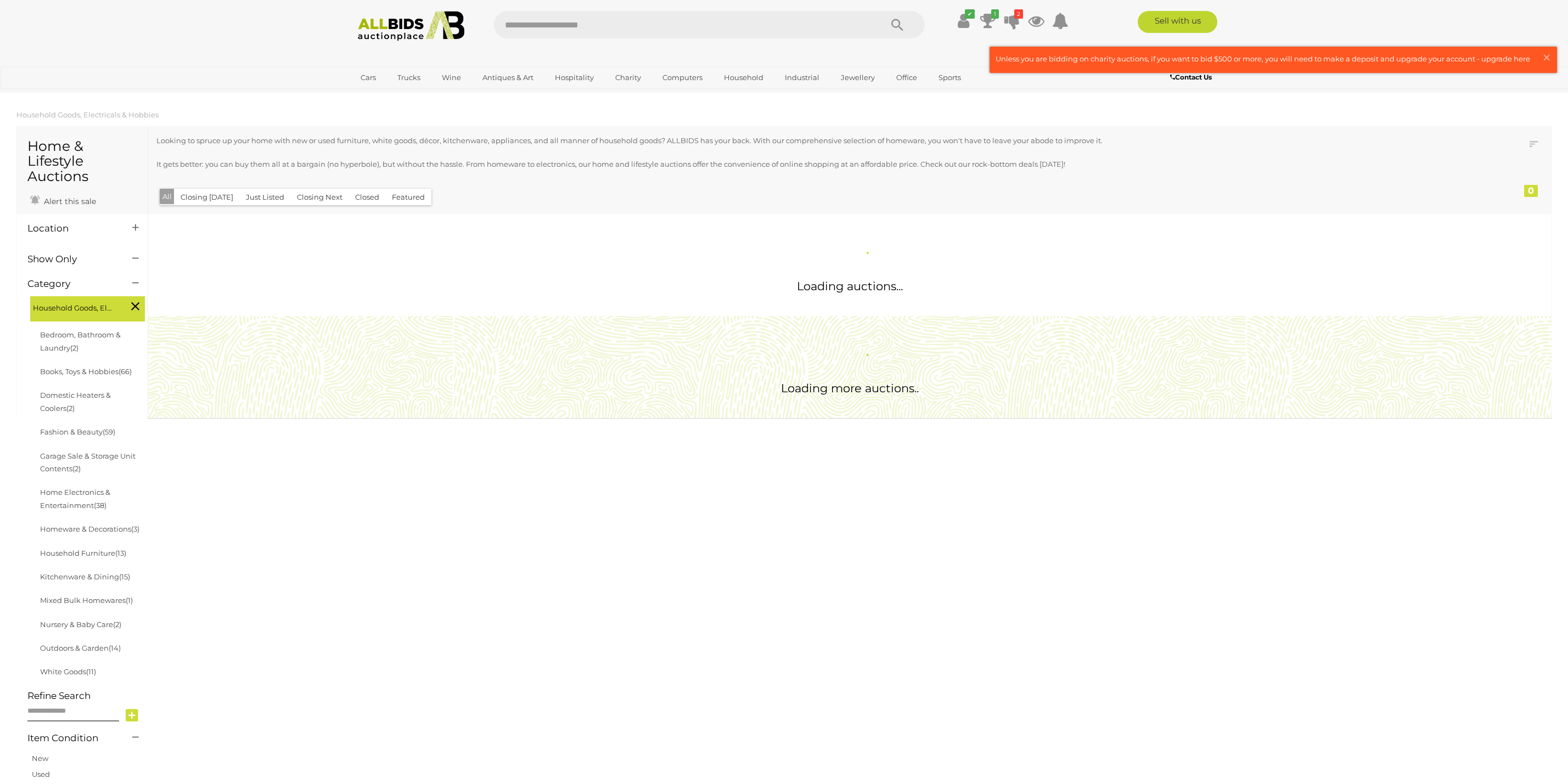
scroll to position [680, 0]
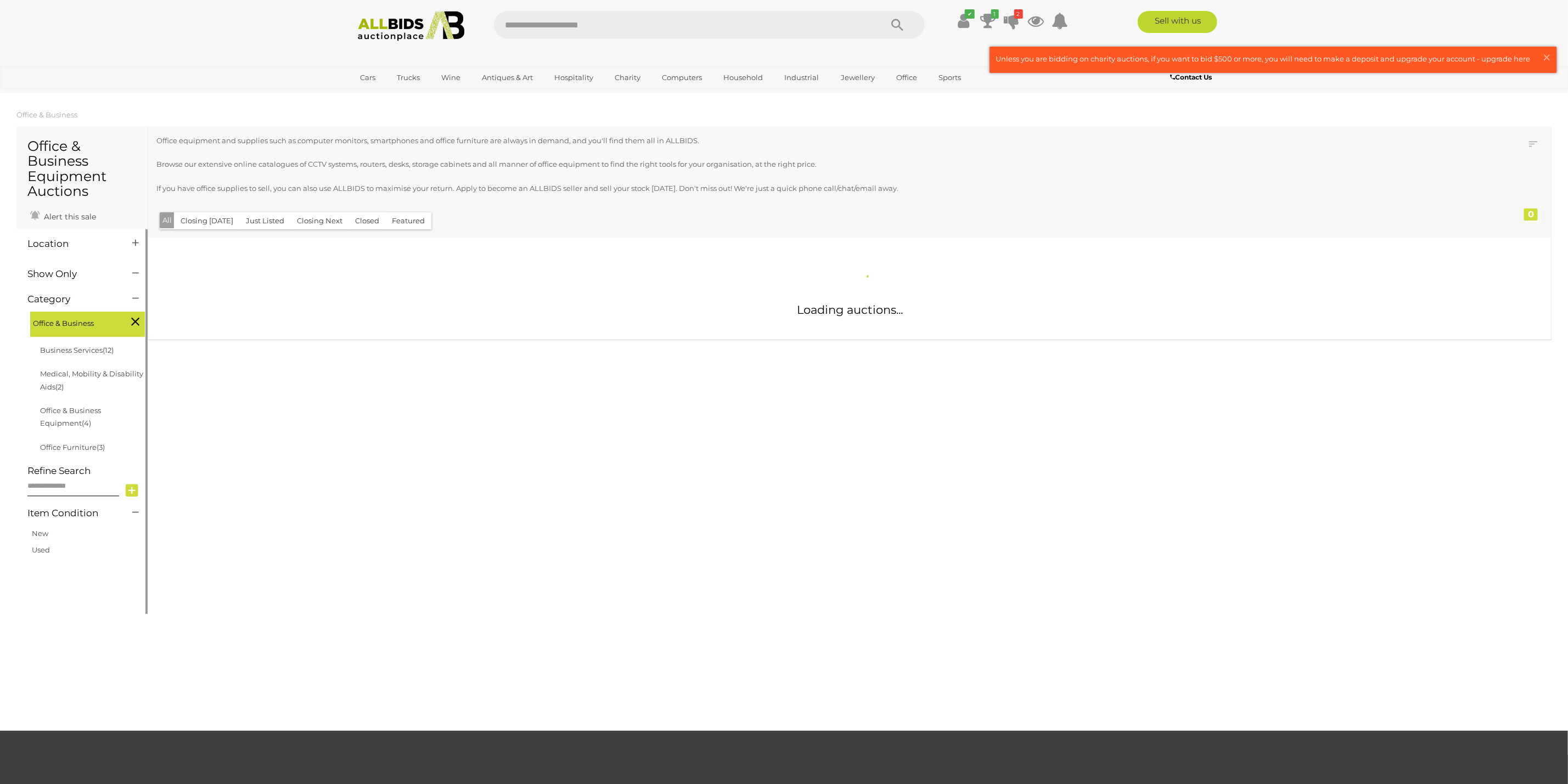
click at [46, 244] on h4 "Location" at bounding box center [72, 244] width 89 height 11
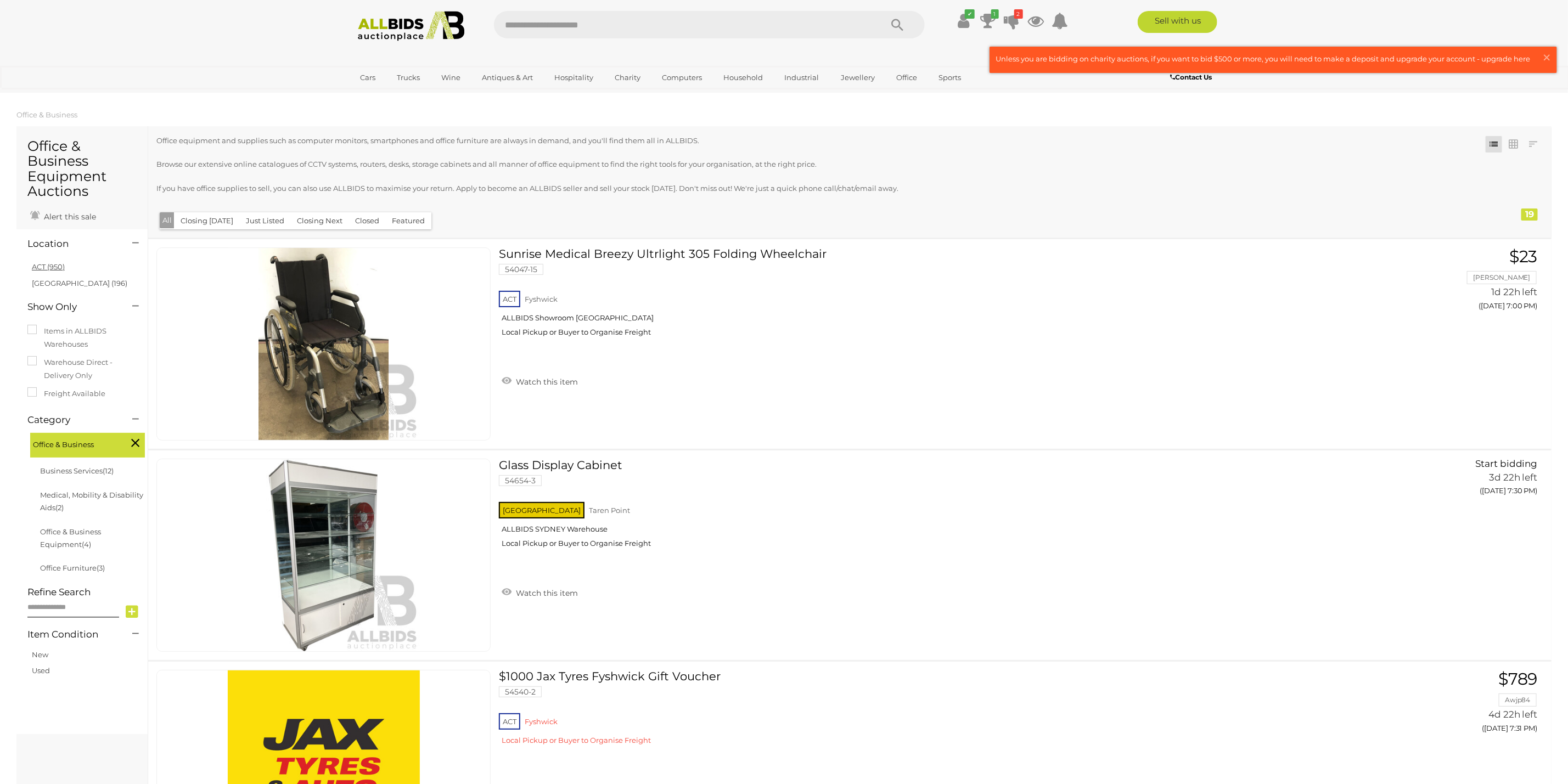
click at [44, 265] on link "ACT (950)" at bounding box center [48, 267] width 33 height 9
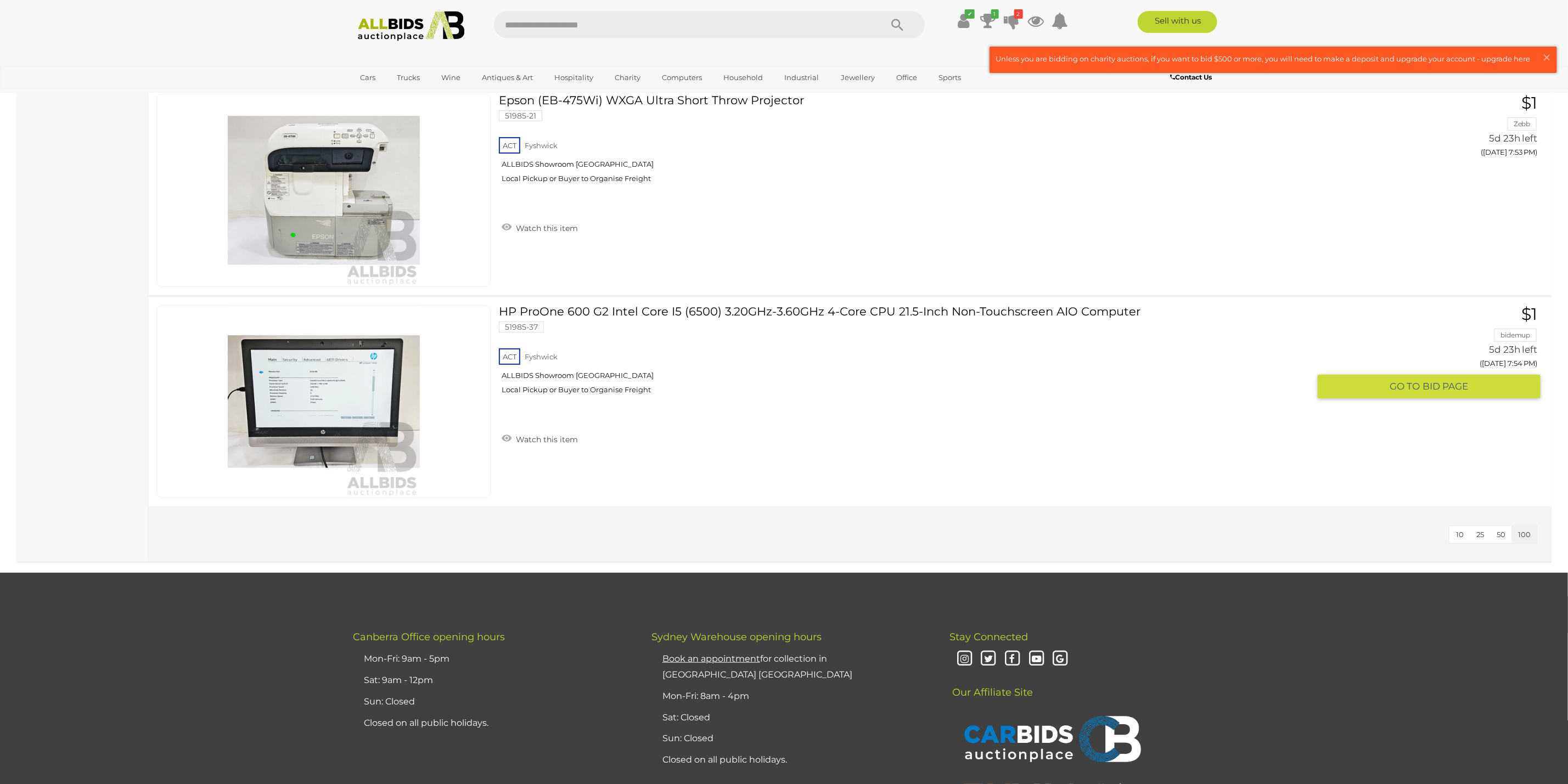
scroll to position [2994, 0]
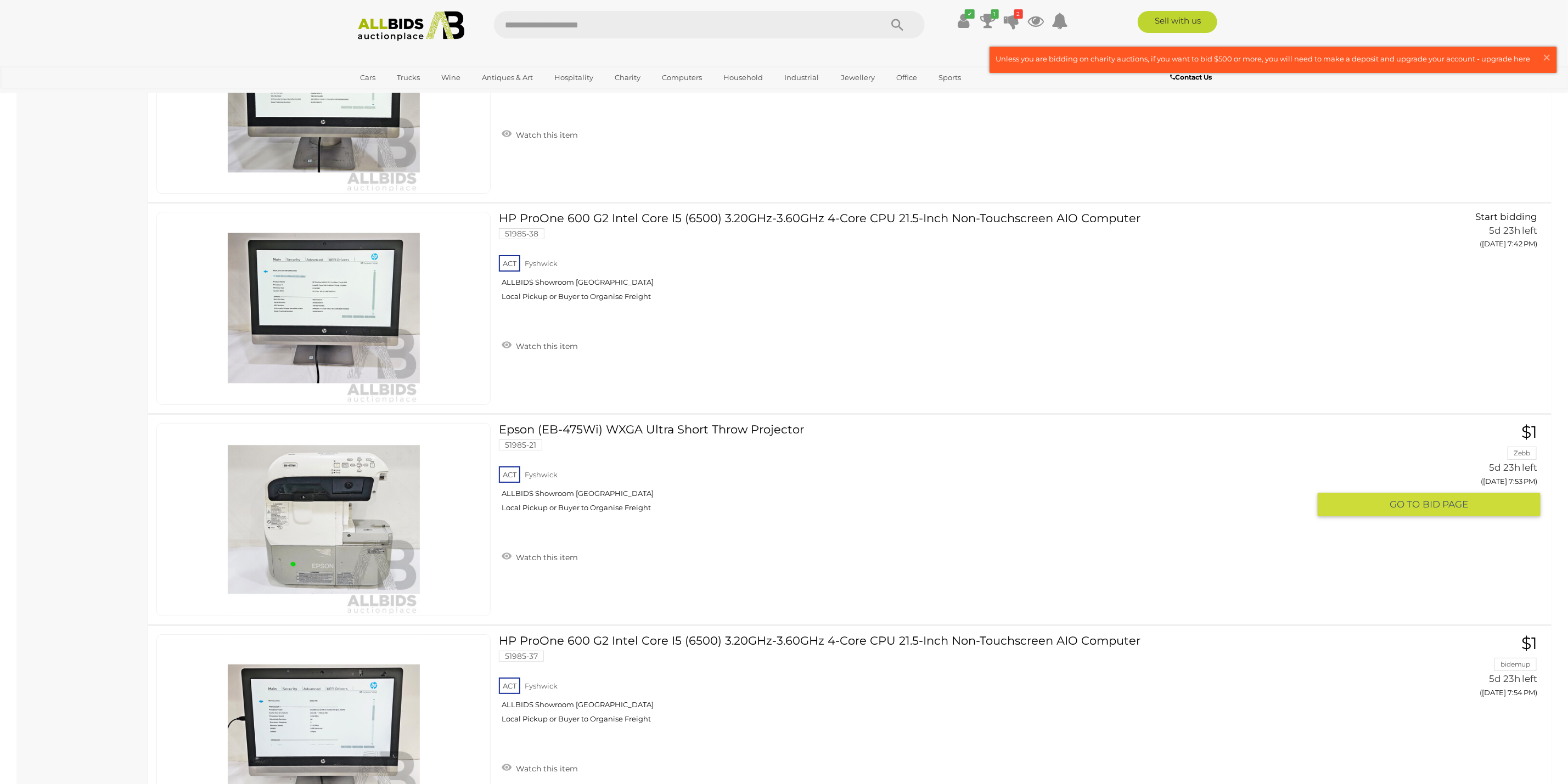
click at [313, 478] on link at bounding box center [323, 519] width 334 height 193
